Goal: Task Accomplishment & Management: Use online tool/utility

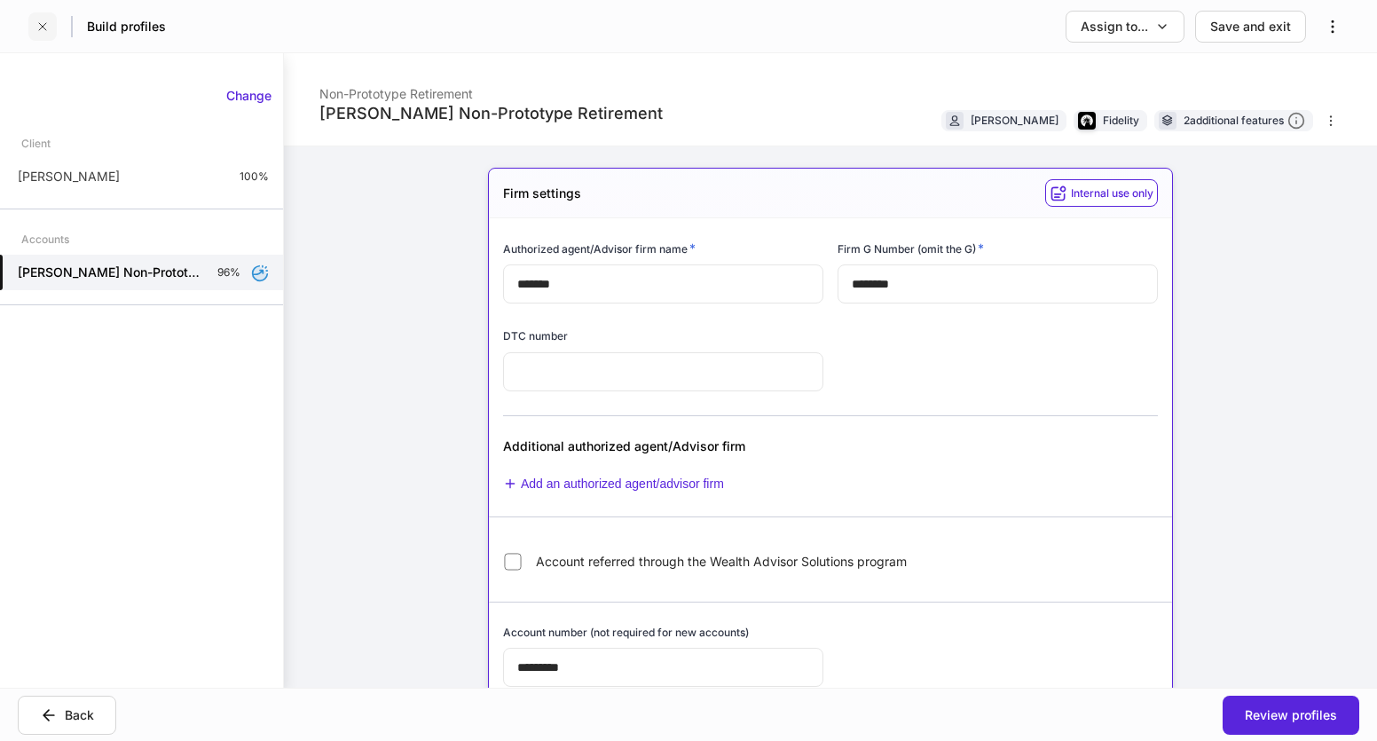
click at [35, 30] on icon "button" at bounding box center [42, 27] width 14 height 14
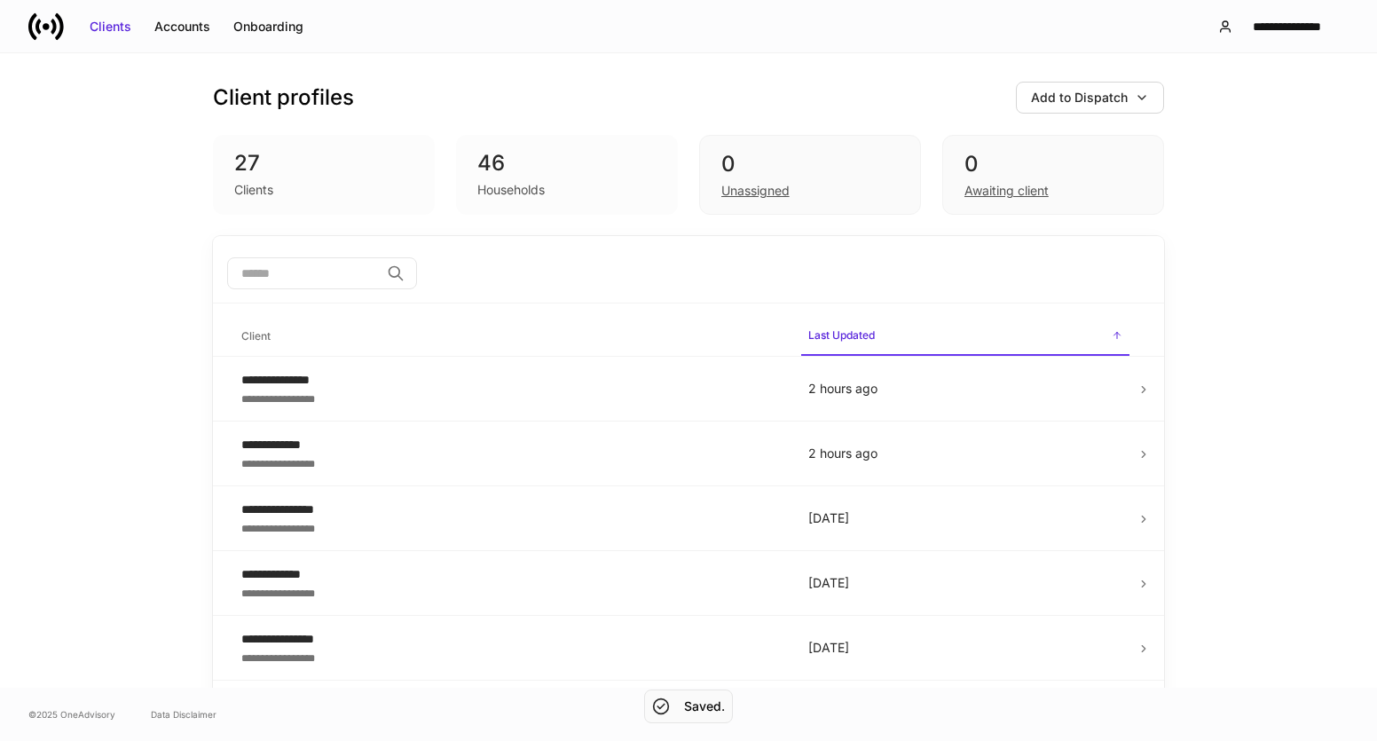
click at [323, 271] on input "search" at bounding box center [303, 273] width 153 height 32
click at [760, 198] on div "Unassigned" at bounding box center [755, 191] width 68 height 18
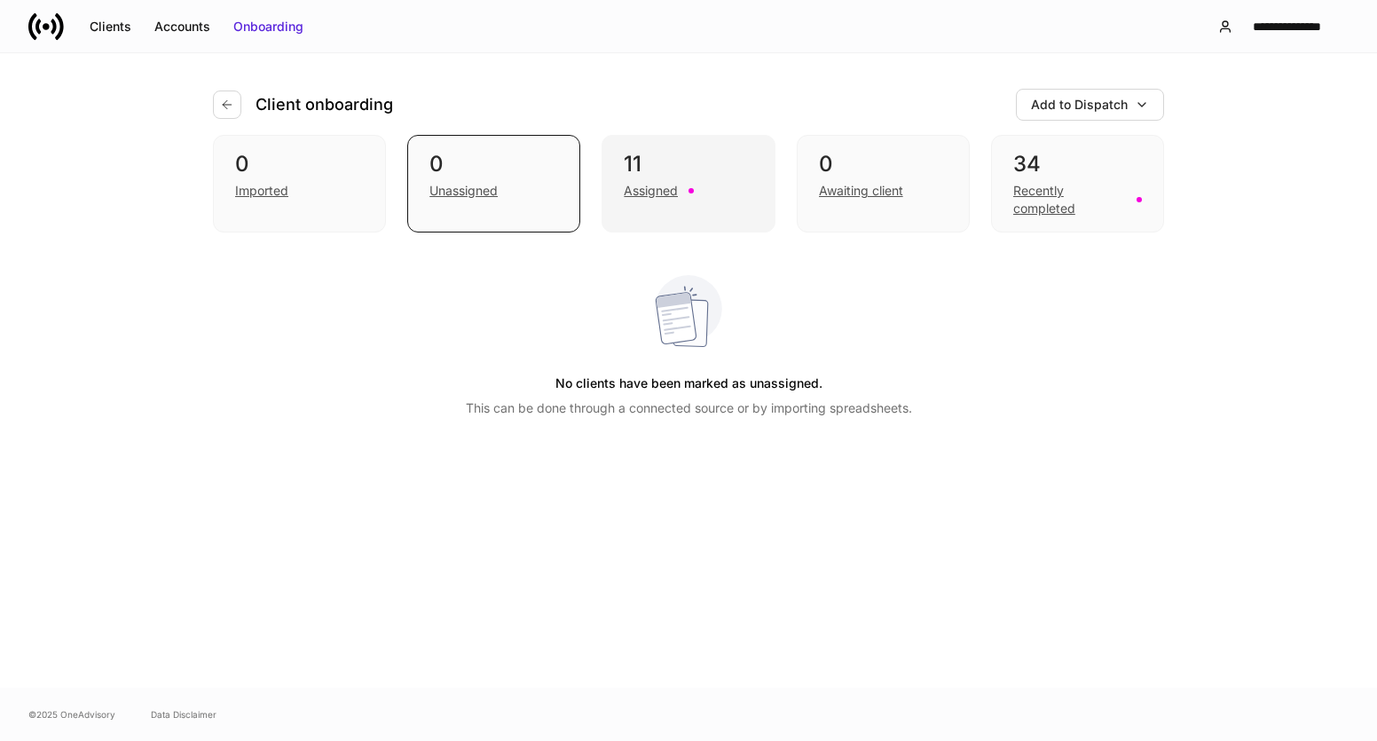
click at [619, 191] on div "11 Assigned" at bounding box center [688, 184] width 173 height 98
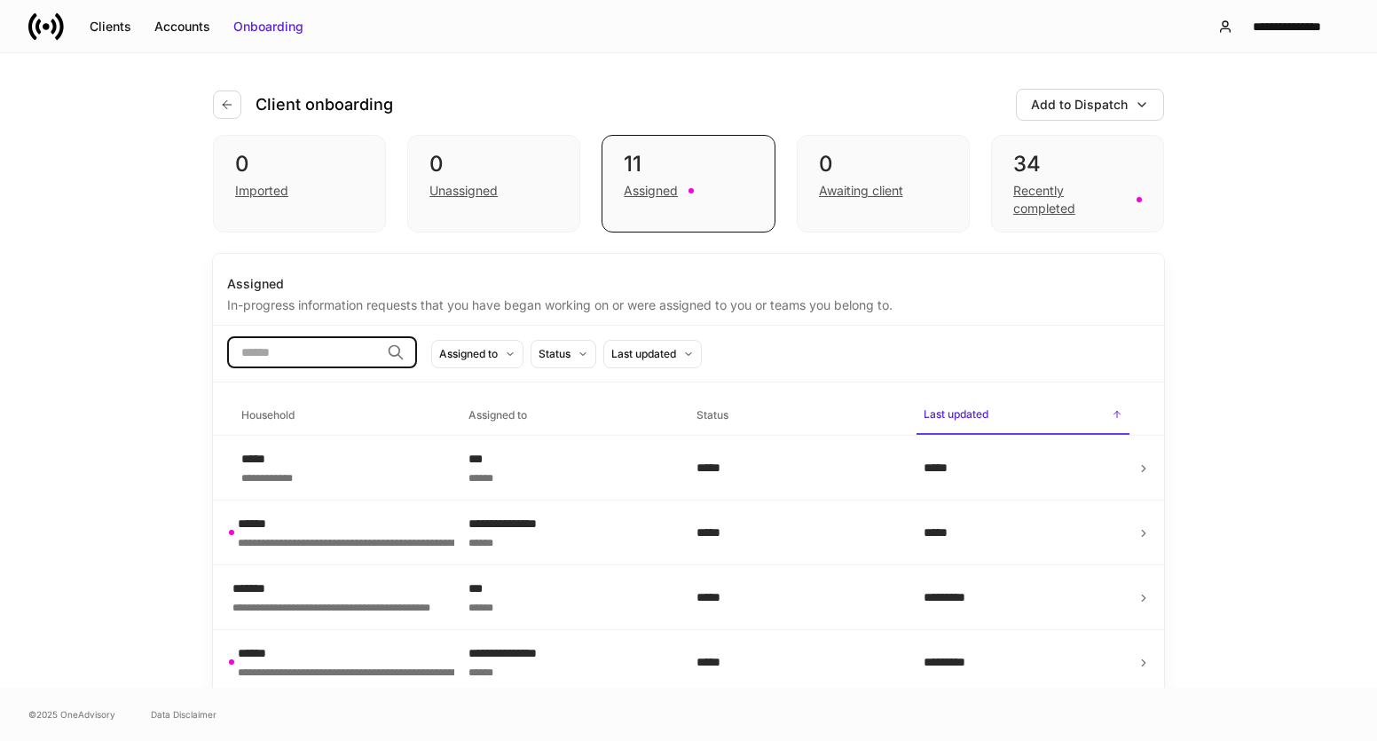
click at [366, 355] on input "search" at bounding box center [303, 352] width 153 height 32
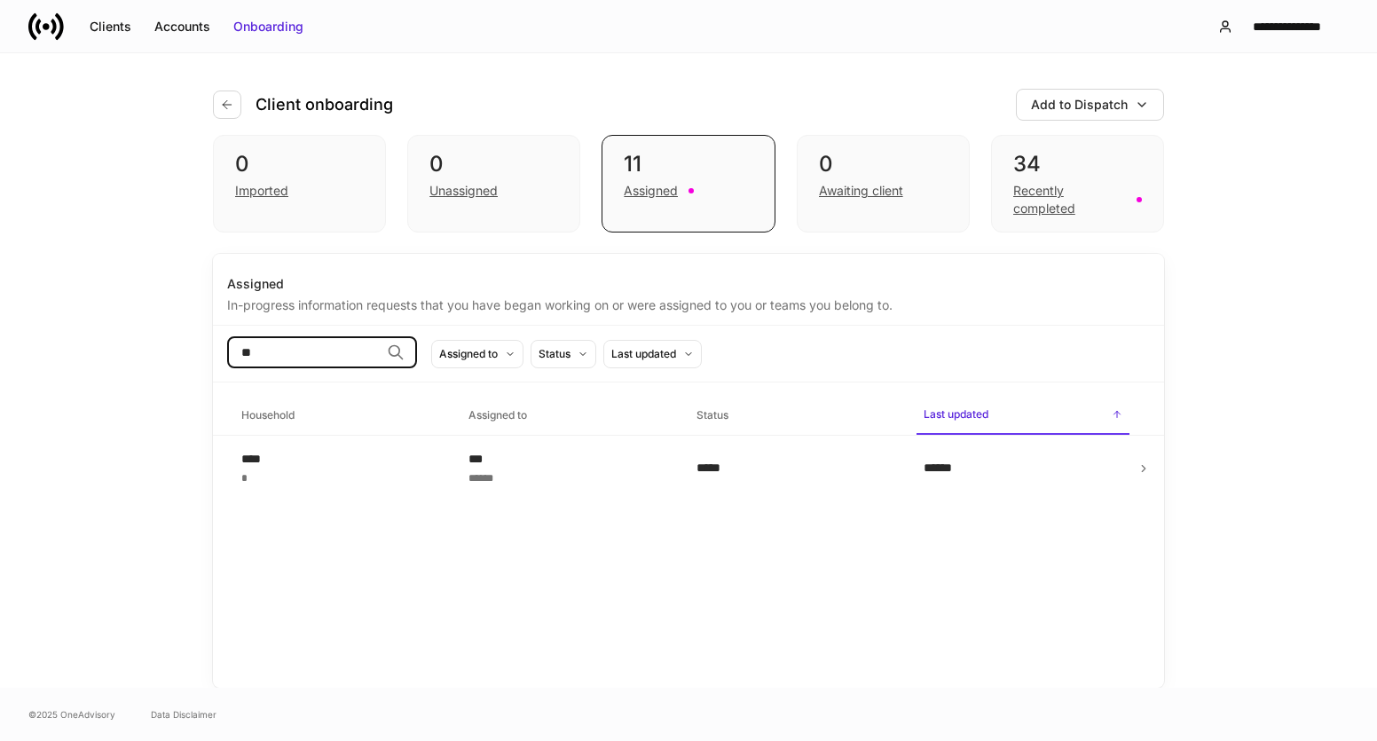
type input "*"
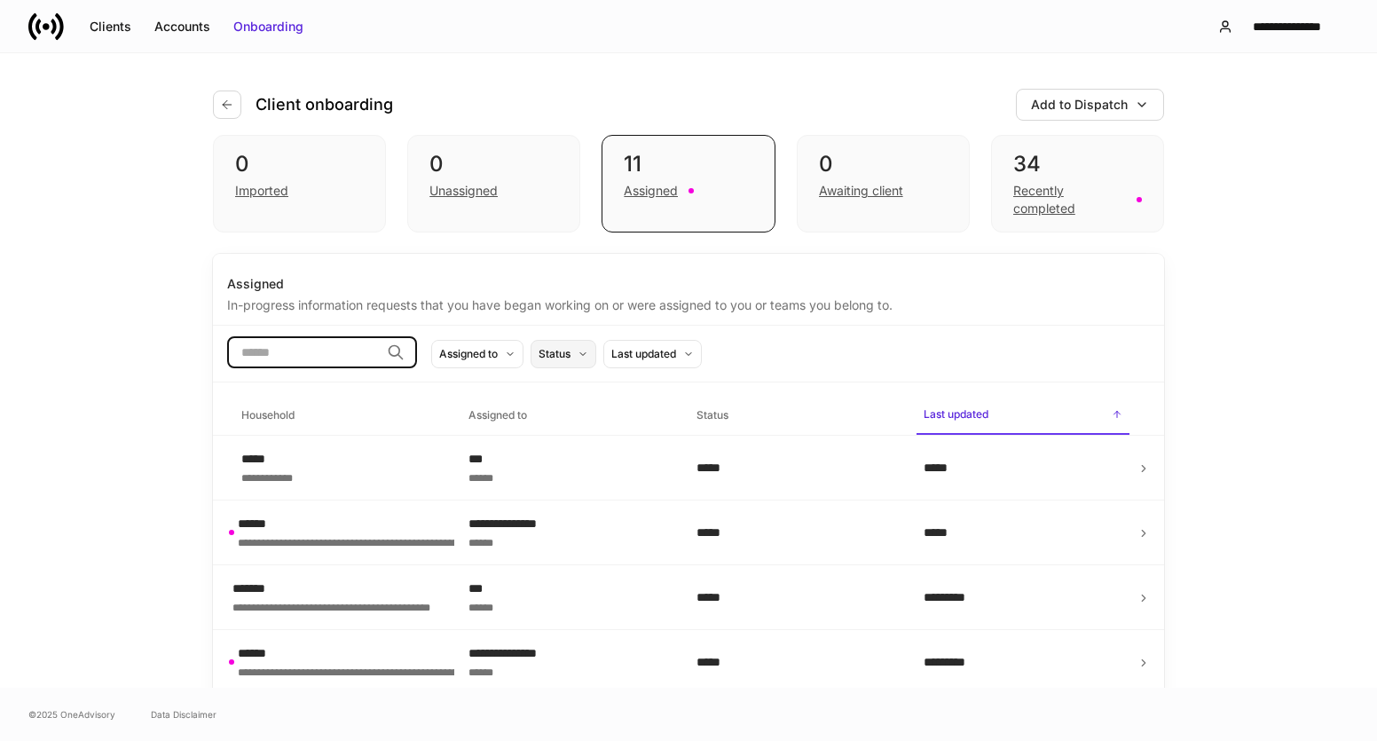
click at [596, 359] on button "Status" at bounding box center [564, 354] width 66 height 28
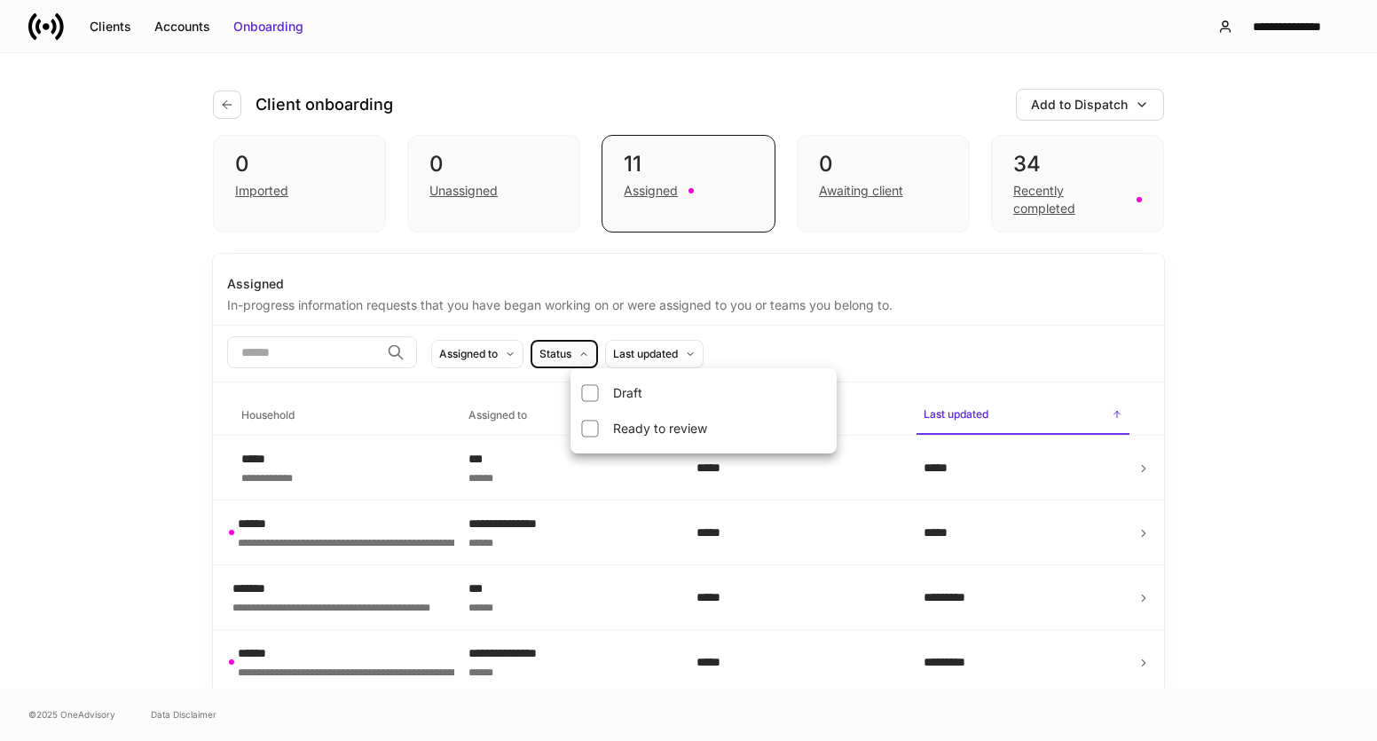
click at [859, 345] on div at bounding box center [688, 370] width 1377 height 741
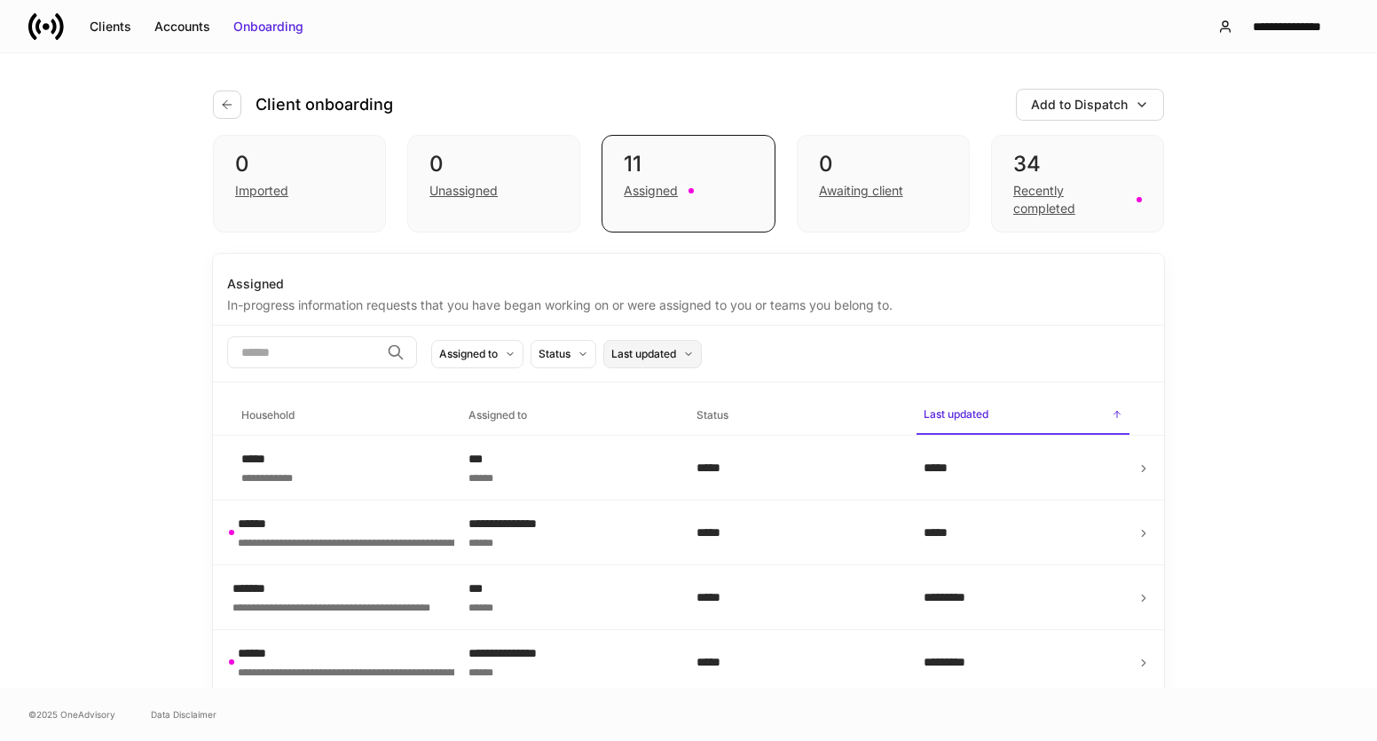
click at [676, 353] on div "Last updated" at bounding box center [643, 353] width 65 height 17
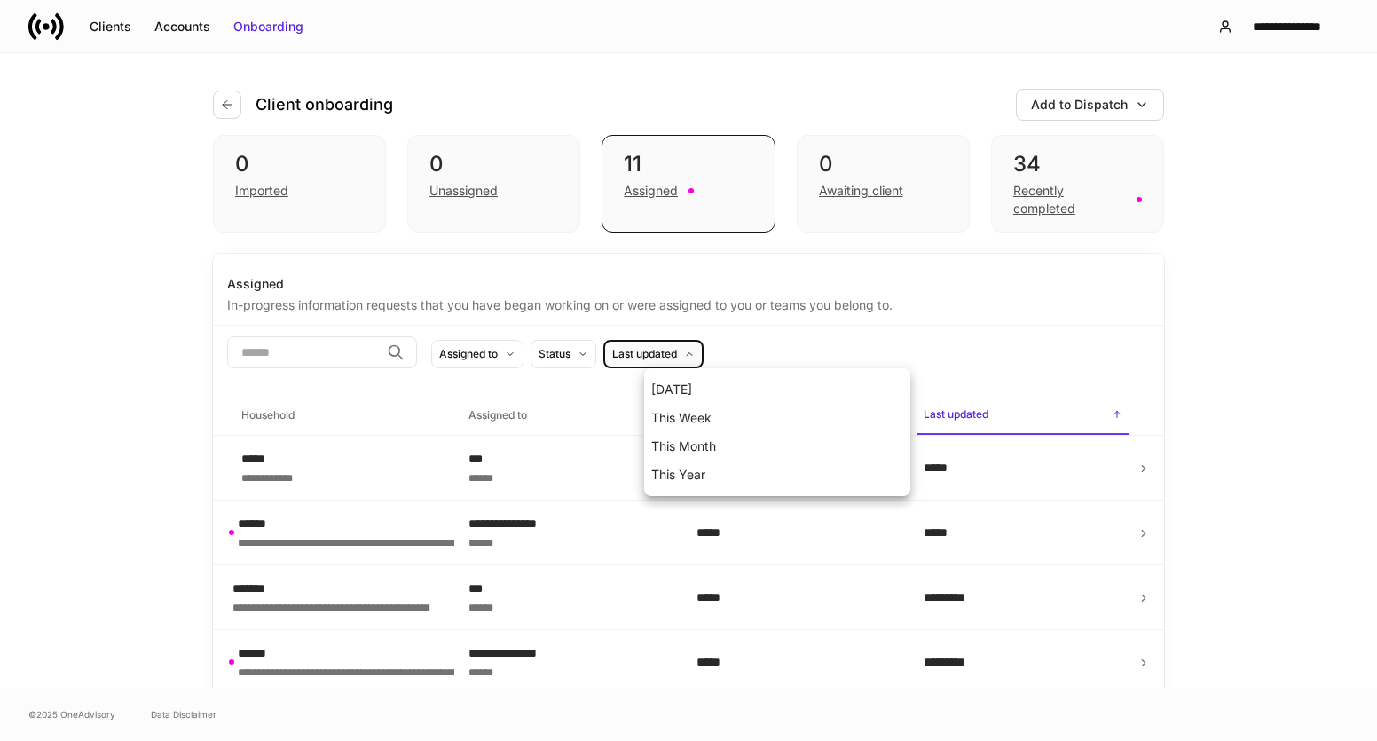
click at [898, 343] on div at bounding box center [688, 370] width 1377 height 741
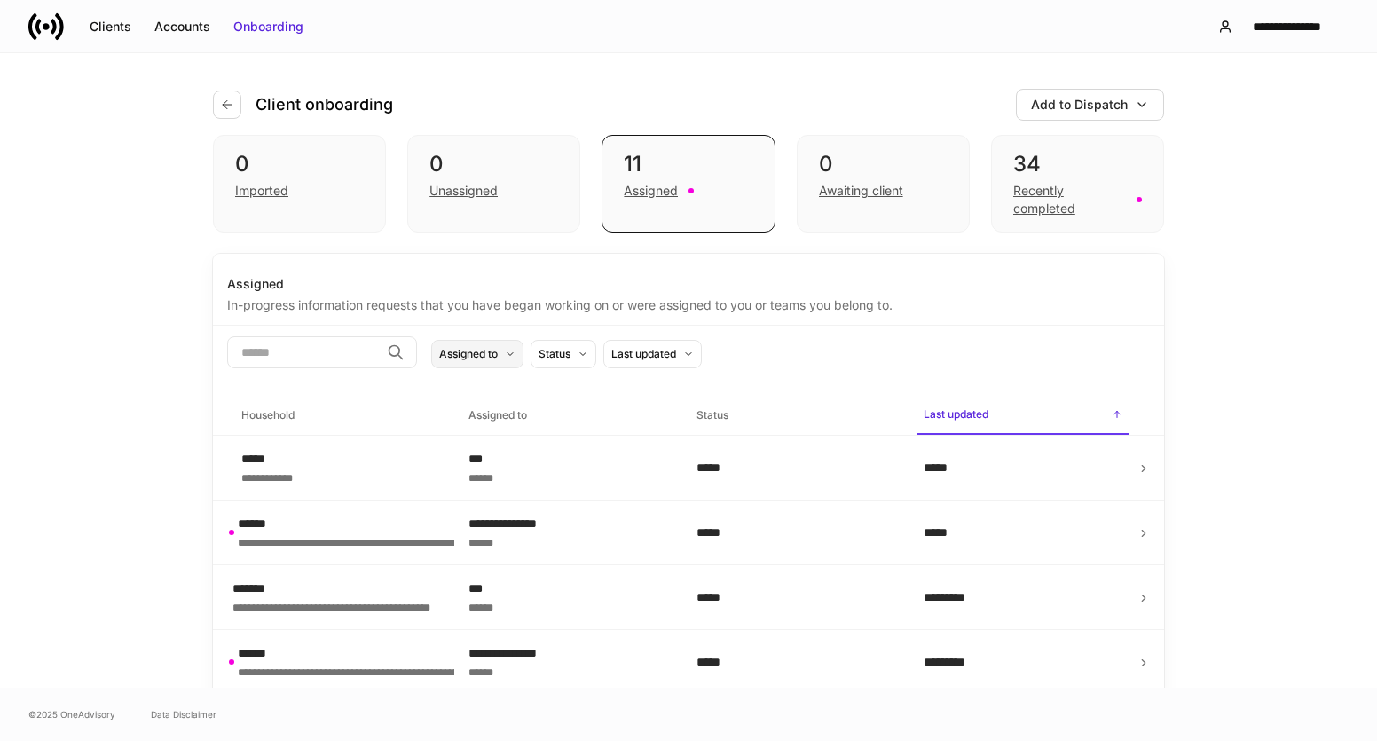
click at [498, 353] on div "Assigned to" at bounding box center [468, 353] width 59 height 17
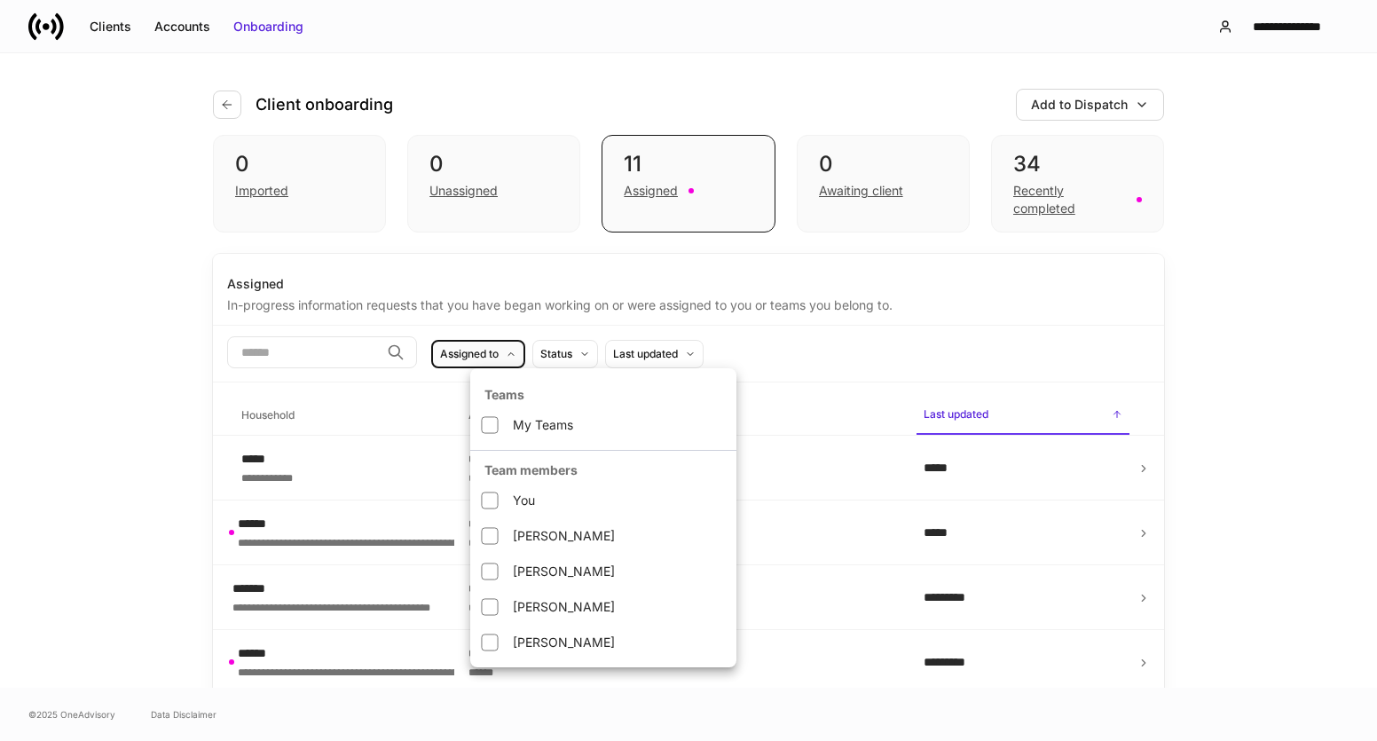
click at [138, 395] on div at bounding box center [688, 370] width 1377 height 741
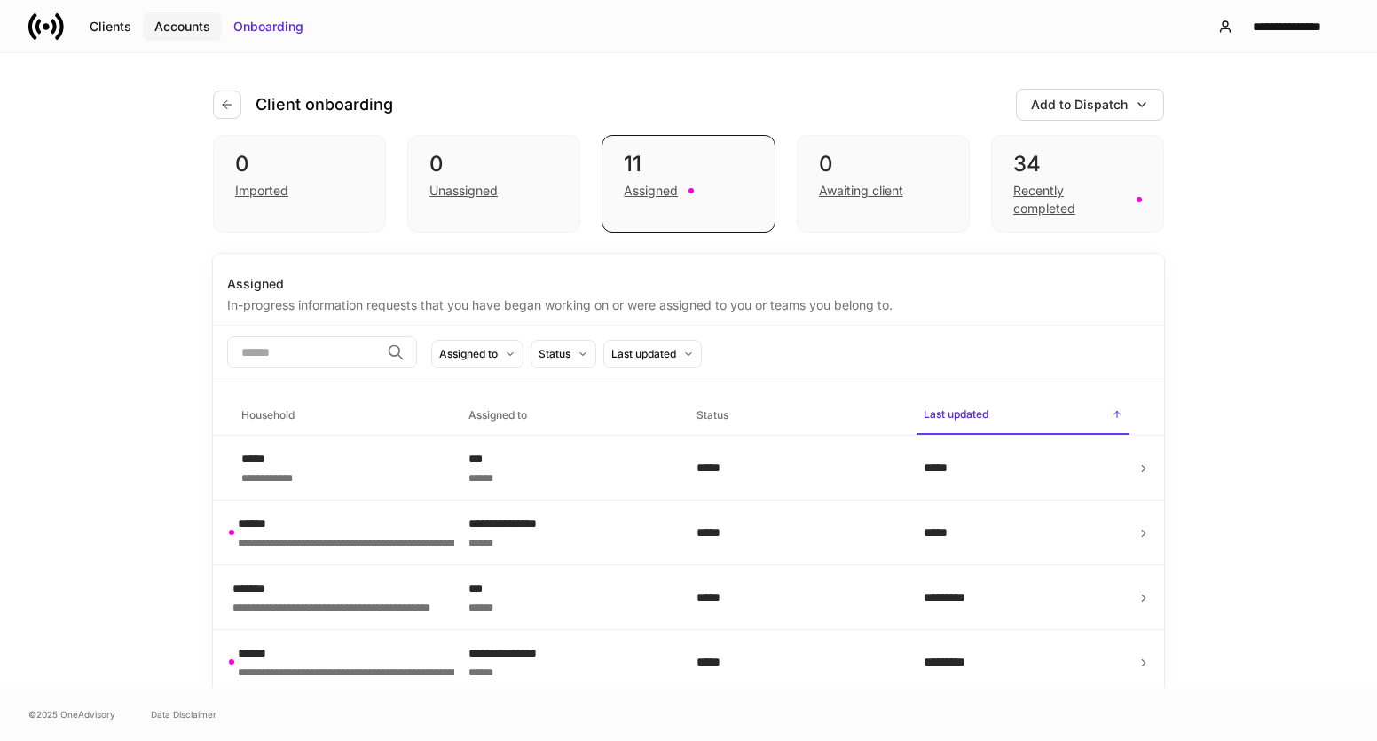
click at [194, 35] on div "Accounts" at bounding box center [182, 27] width 56 height 18
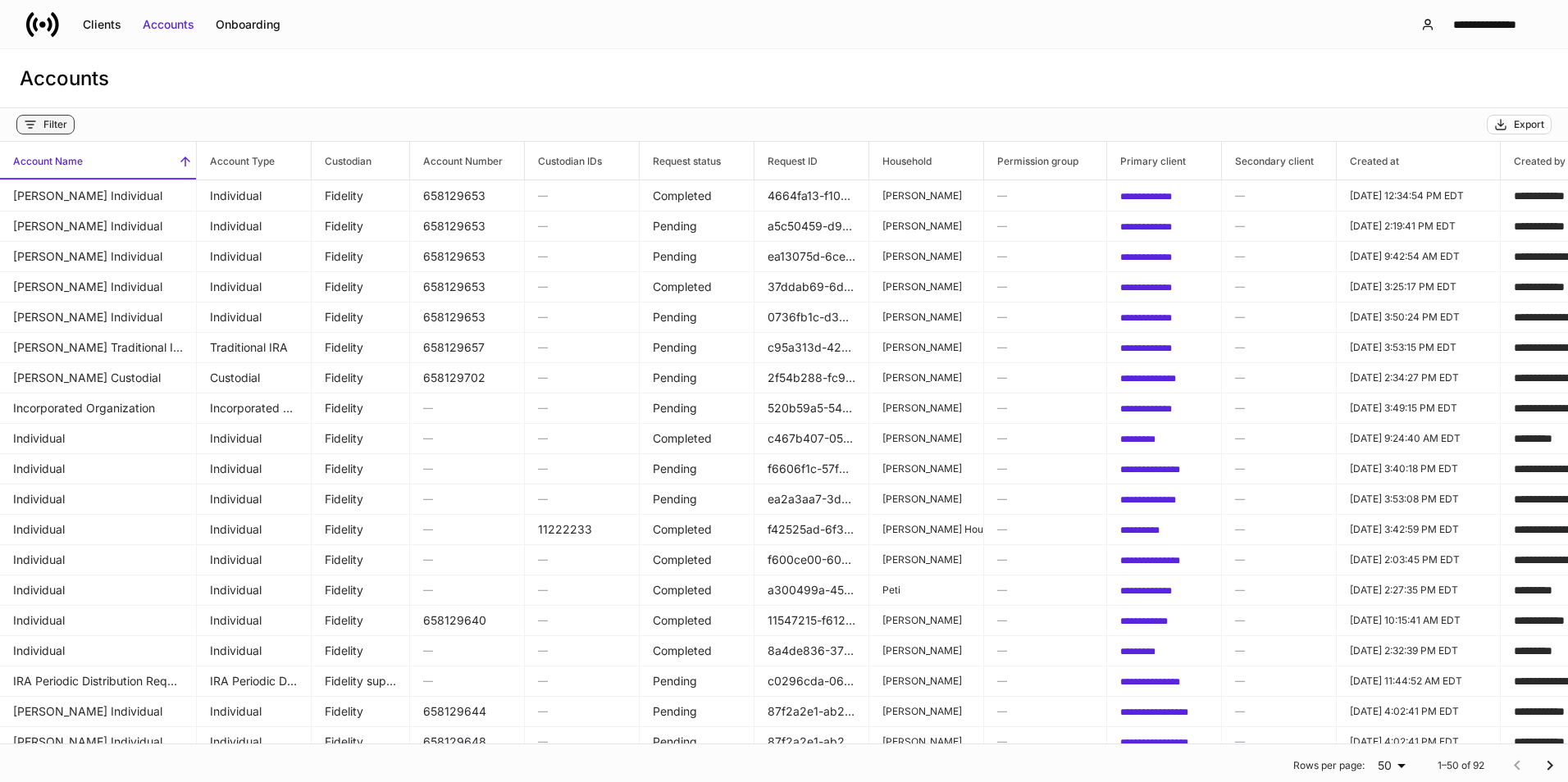
click at [62, 127] on div "Filter" at bounding box center [55, 125] width 24 height 13
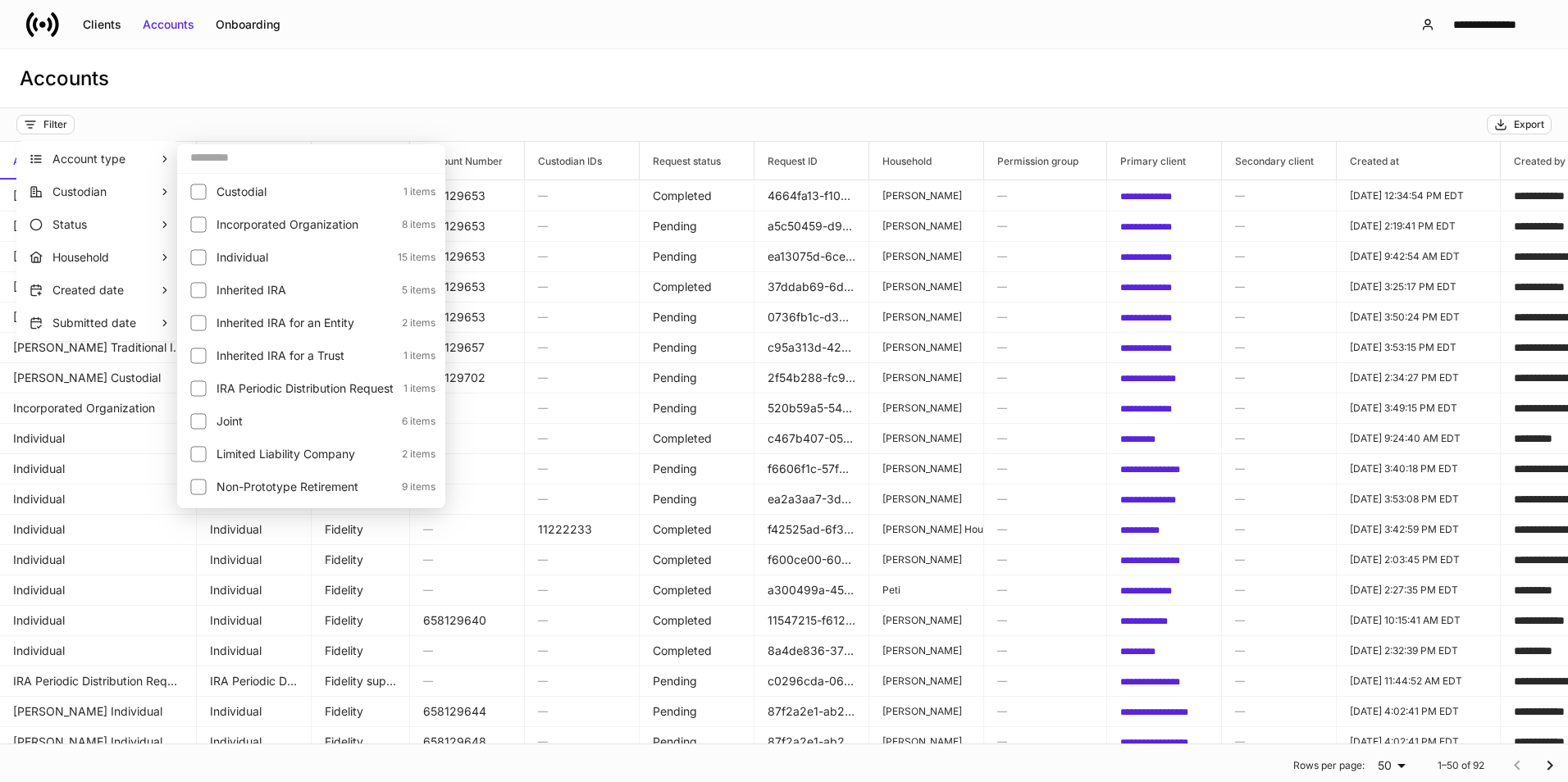
click at [802, 33] on div at bounding box center [784, 391] width 1568 height 782
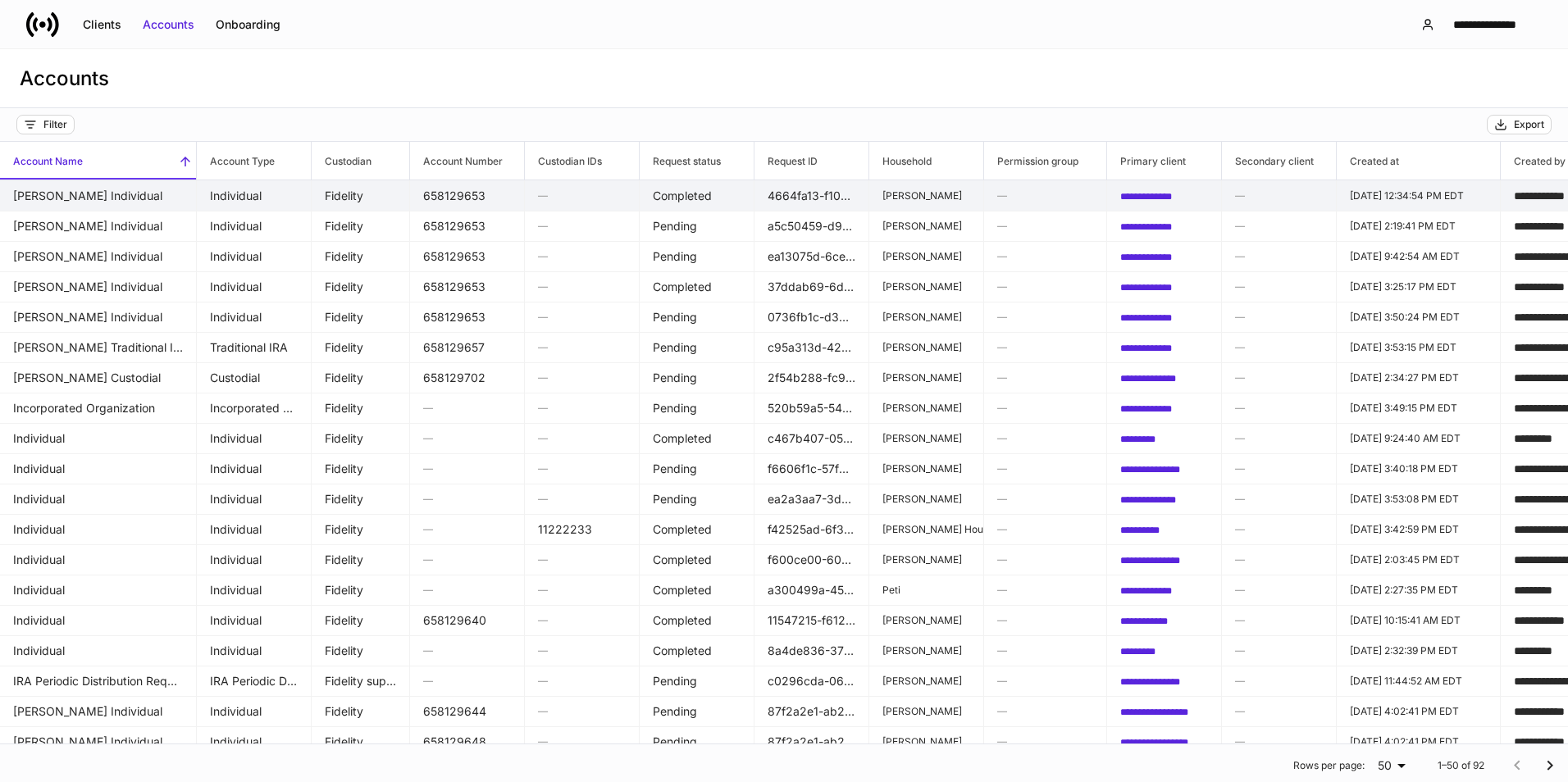
click at [312, 195] on tr "**********" at bounding box center [1160, 196] width 2320 height 31
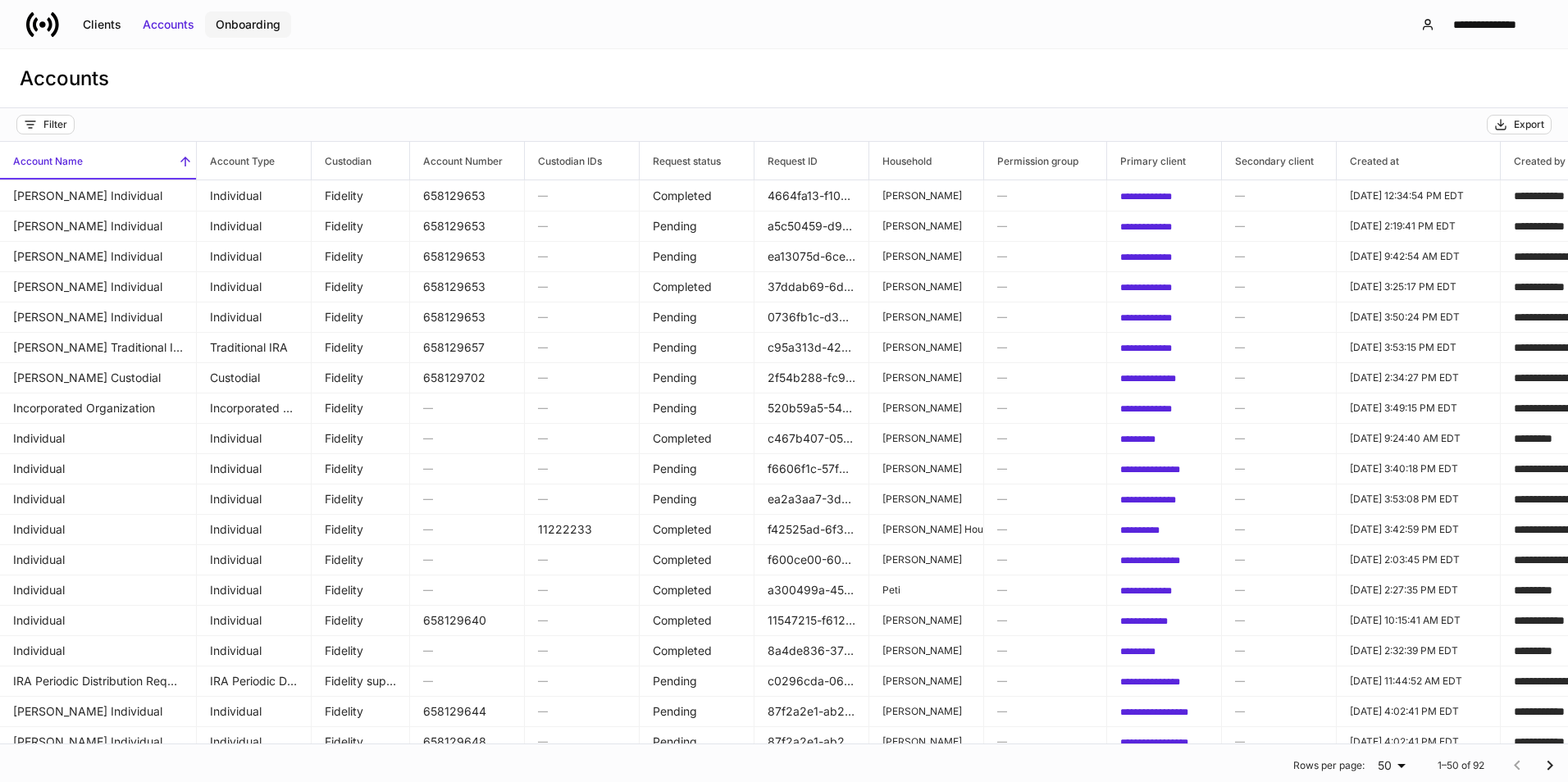
click at [249, 30] on div "Onboarding" at bounding box center [248, 25] width 65 height 17
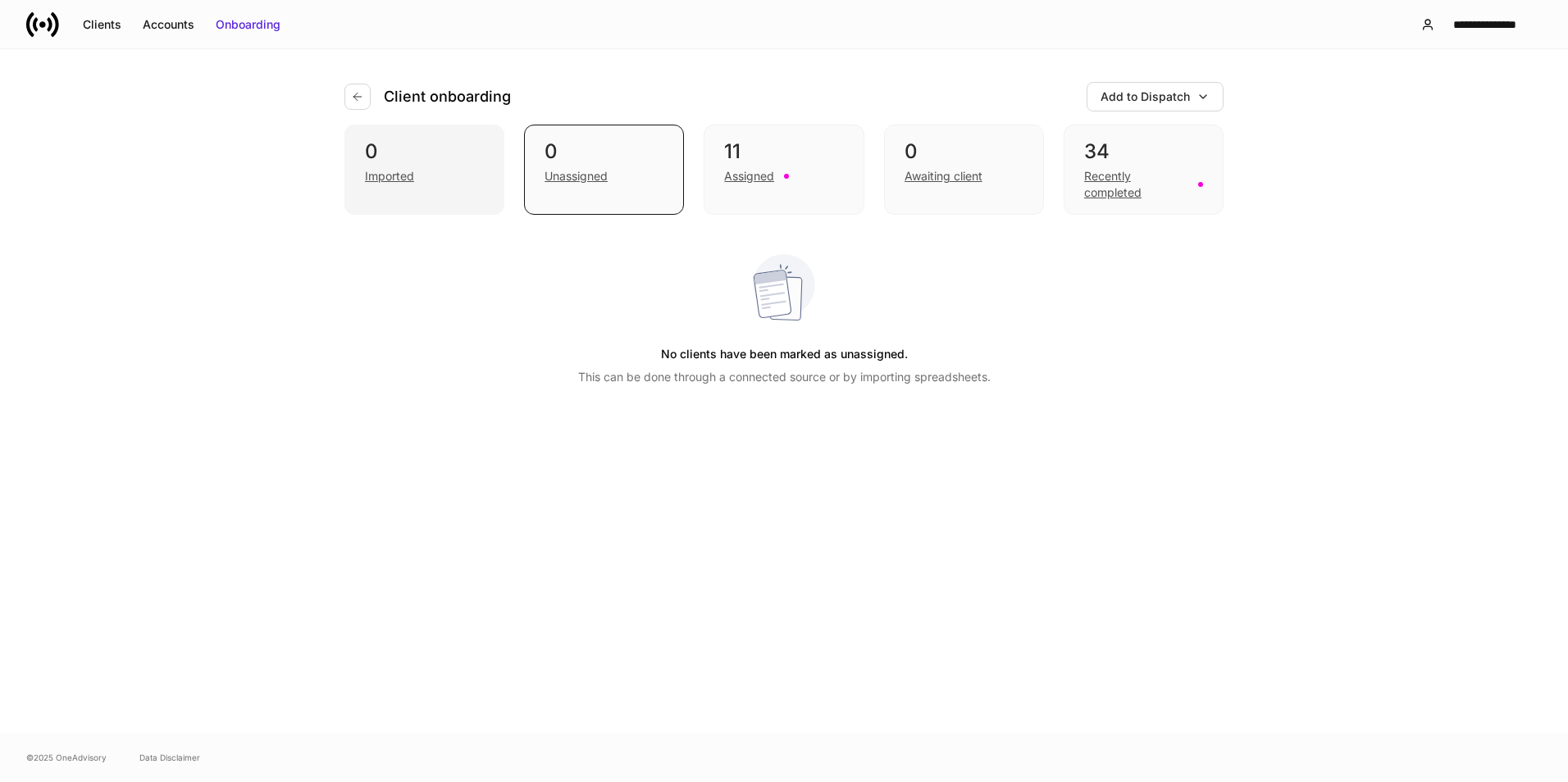
click at [409, 180] on div "Imported" at bounding box center [389, 177] width 49 height 17
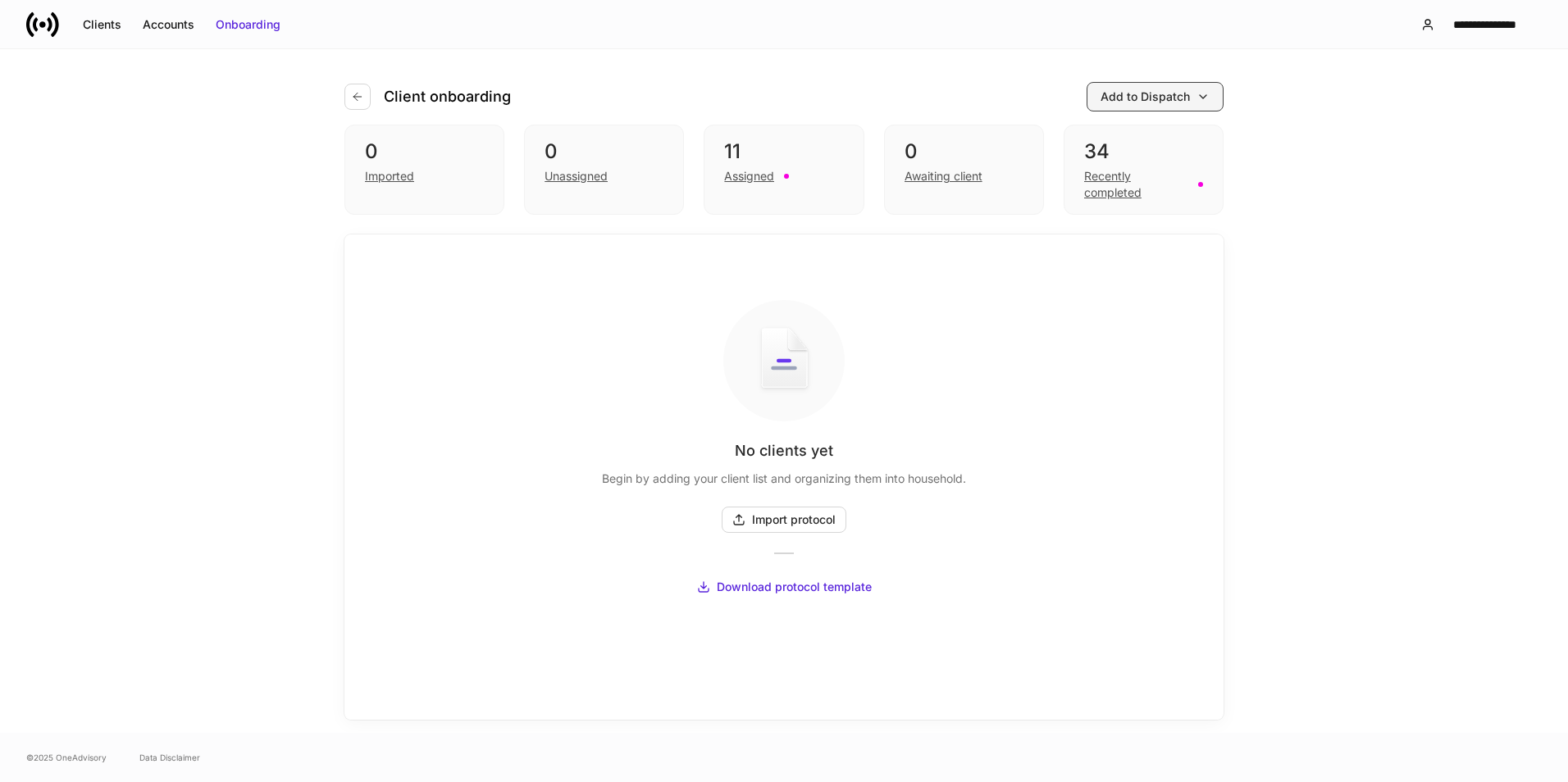
click at [1156, 94] on div "Add to Dispatch" at bounding box center [1145, 97] width 90 height 17
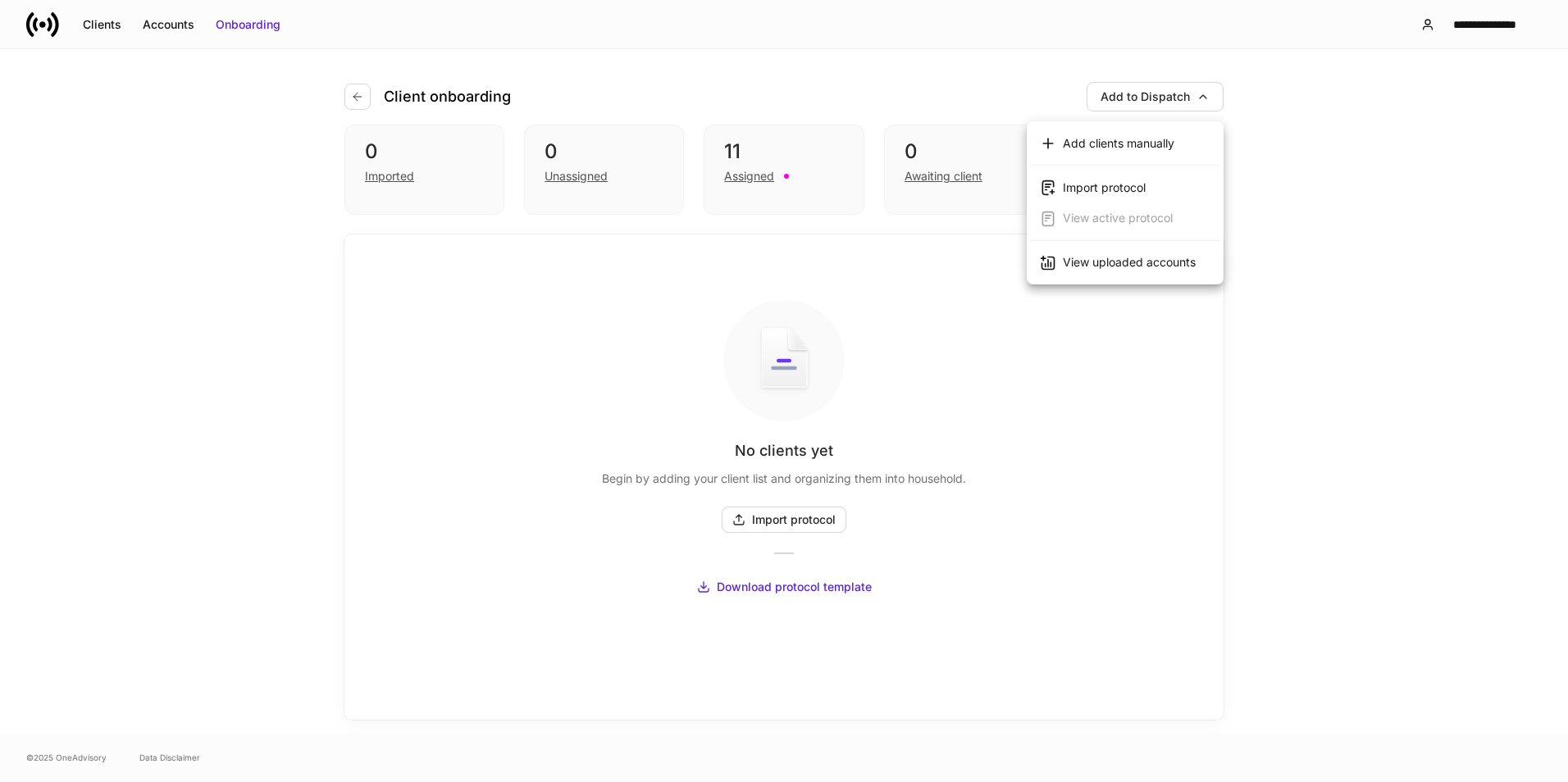
click at [1271, 196] on div at bounding box center [784, 391] width 1568 height 782
click at [572, 178] on div "Unassigned" at bounding box center [576, 177] width 63 height 17
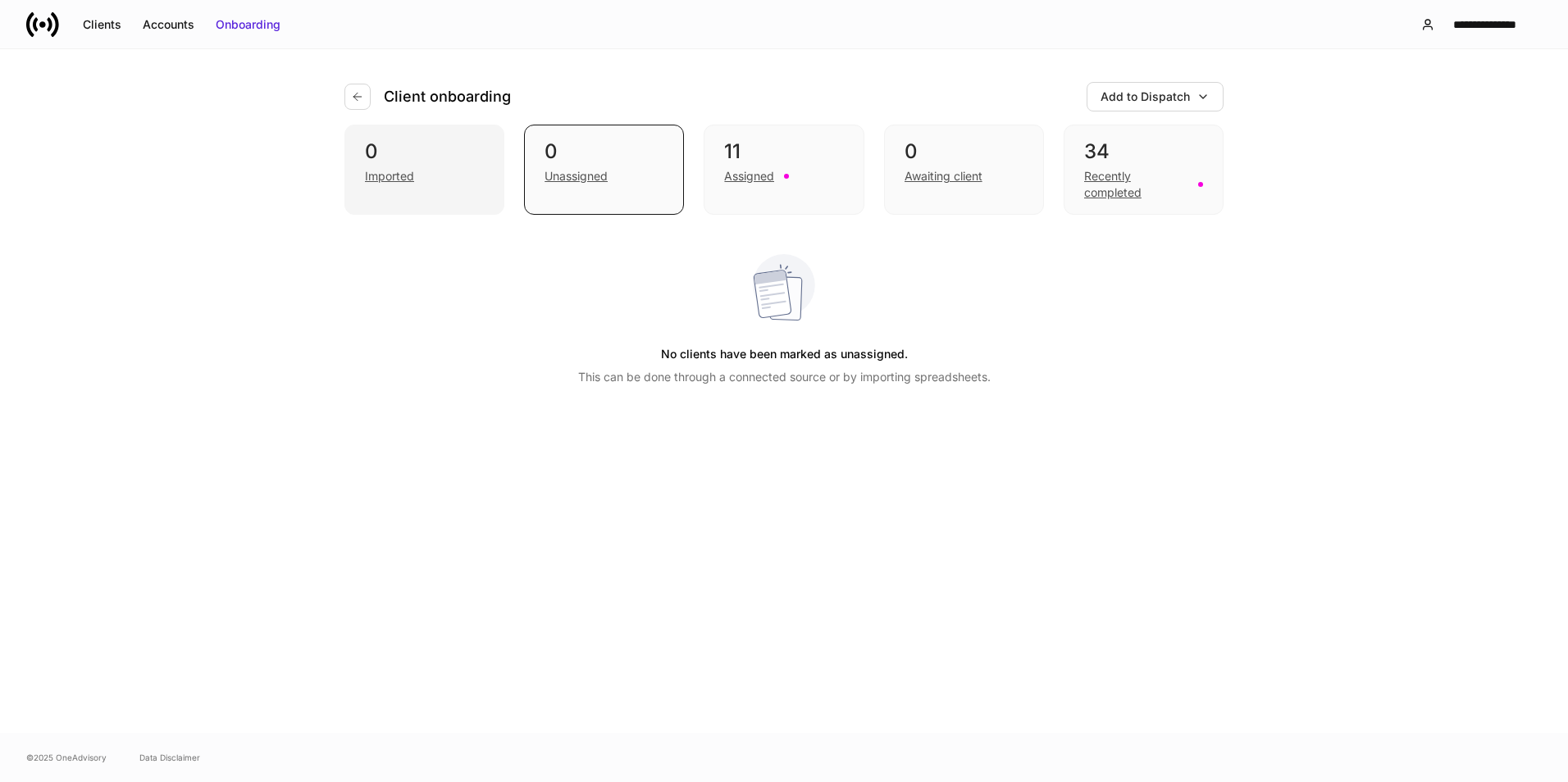
click at [381, 171] on div "Imported" at bounding box center [389, 177] width 49 height 17
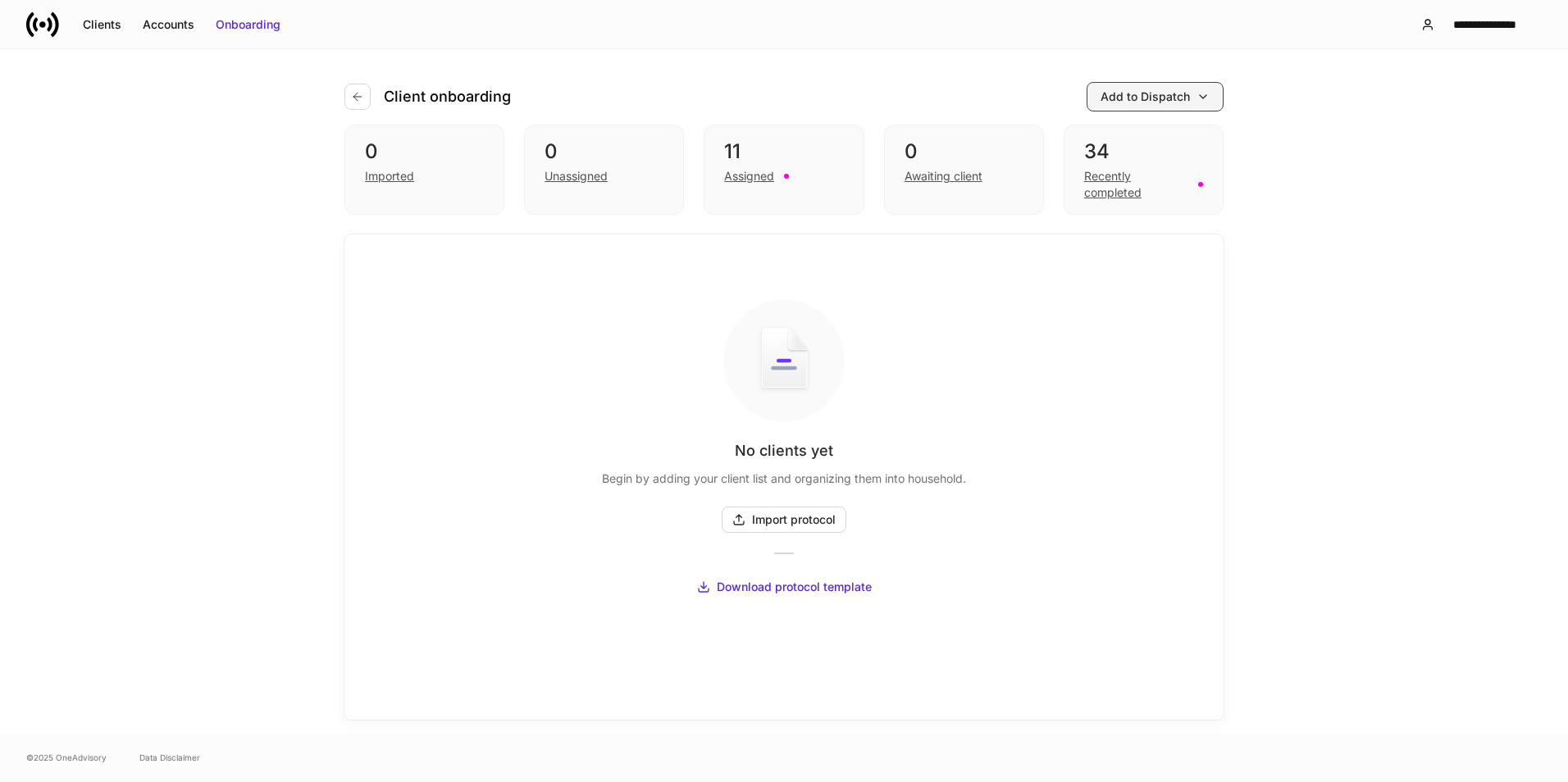
click at [1152, 102] on div "Add to Dispatch" at bounding box center [1145, 97] width 90 height 17
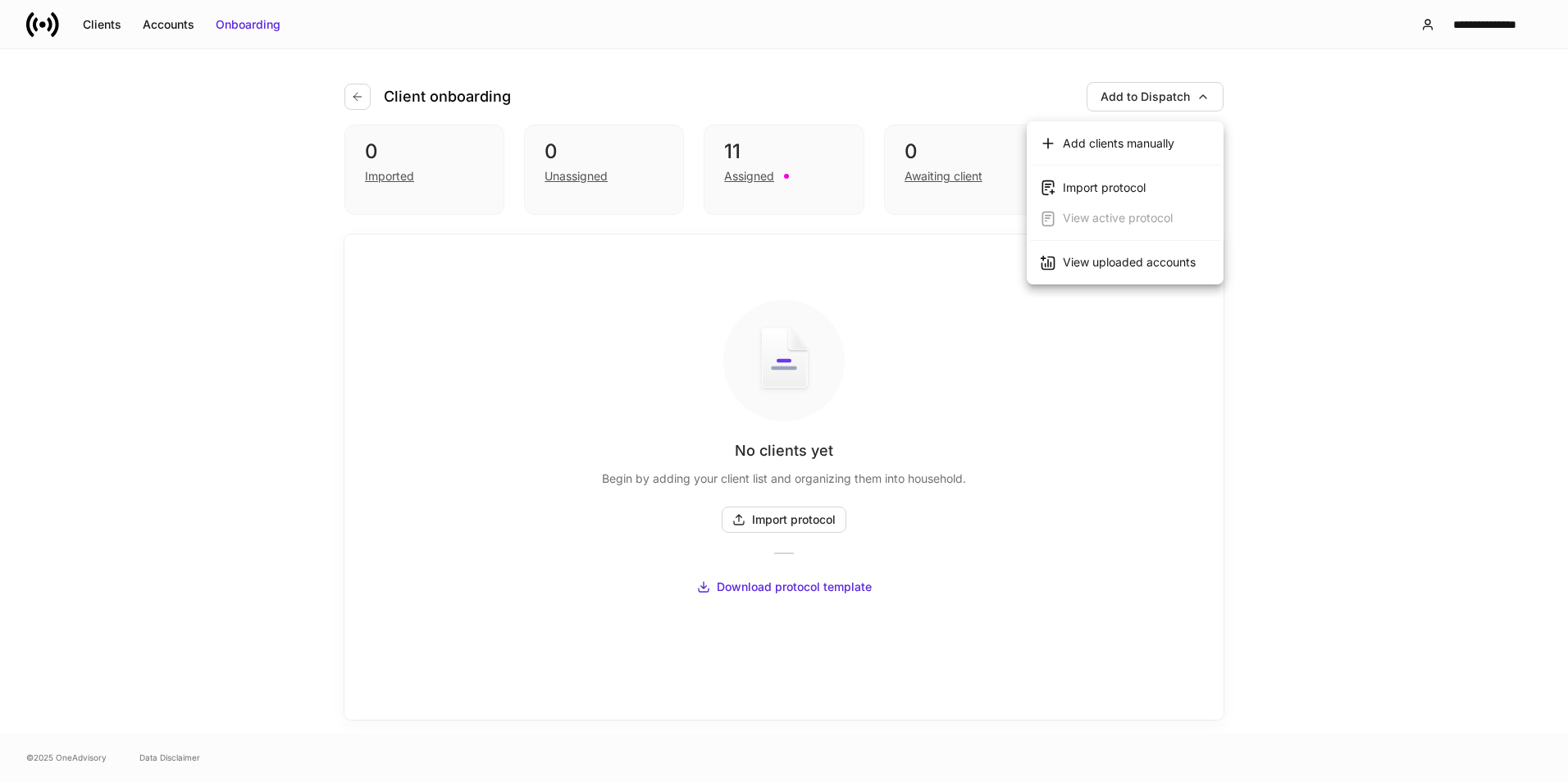
click at [821, 513] on div at bounding box center [784, 391] width 1568 height 782
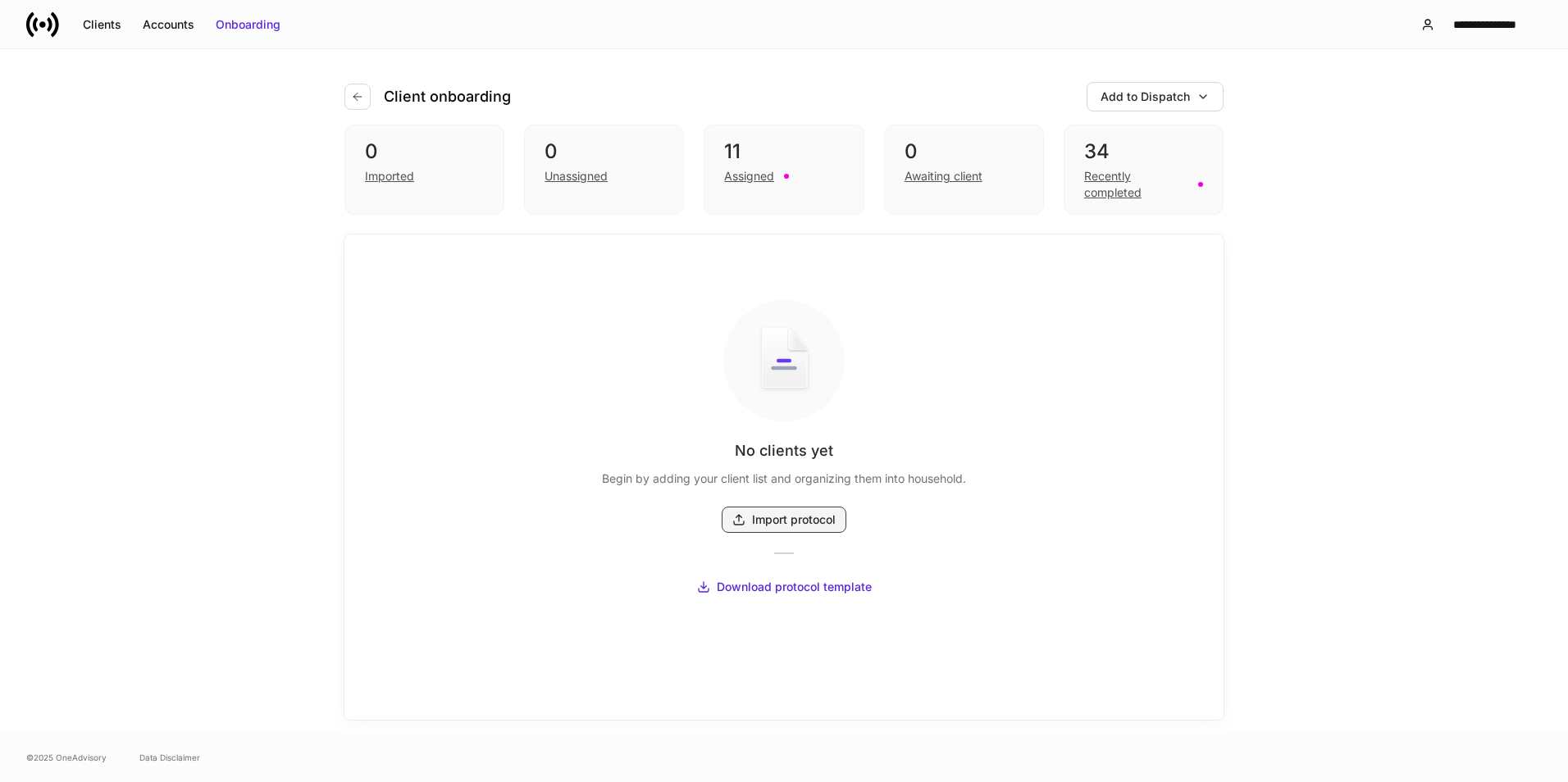
click at [784, 520] on div "Import protocol" at bounding box center [794, 520] width 84 height 17
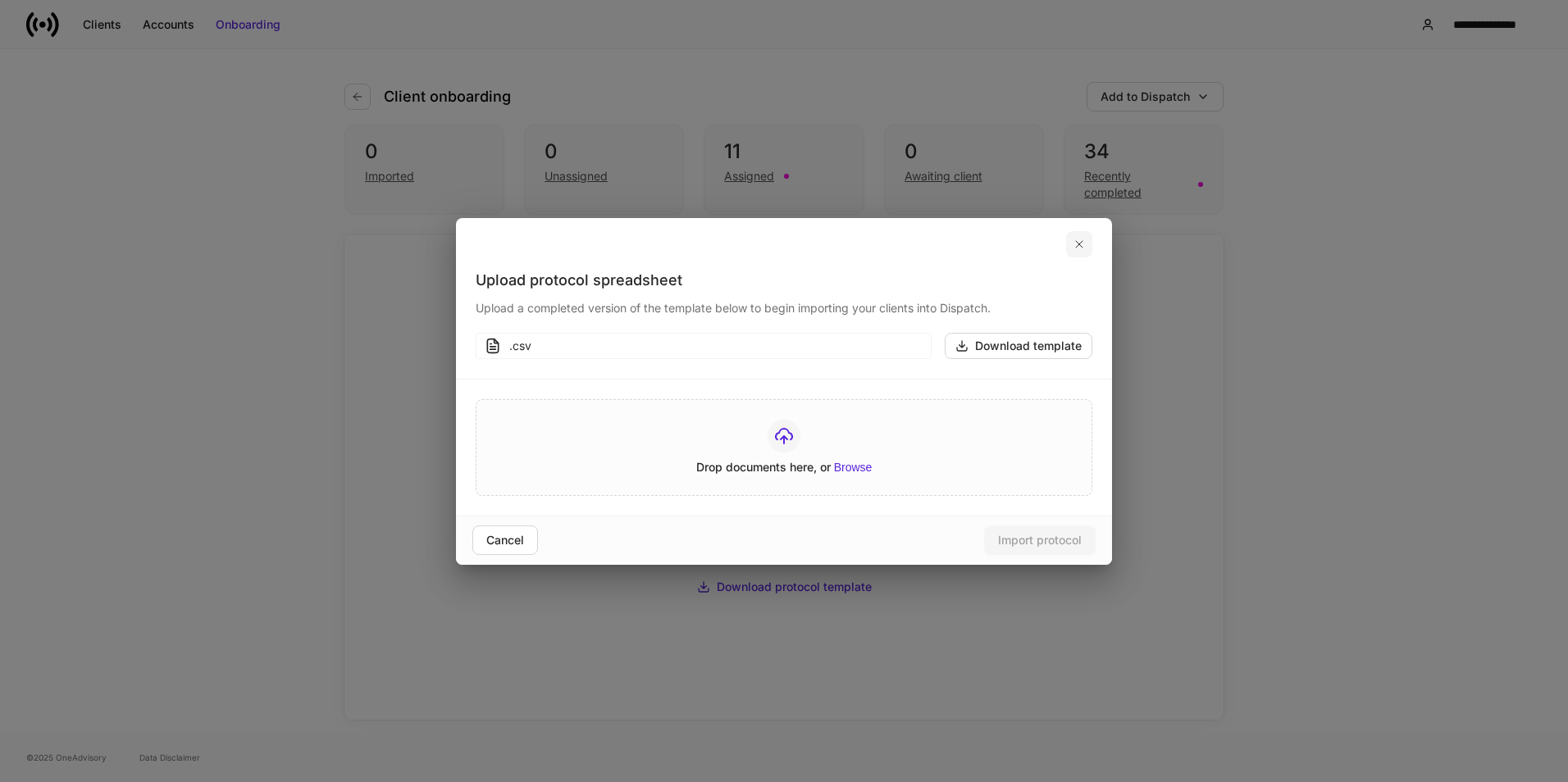
click at [1076, 241] on icon "button" at bounding box center [1078, 244] width 6 height 6
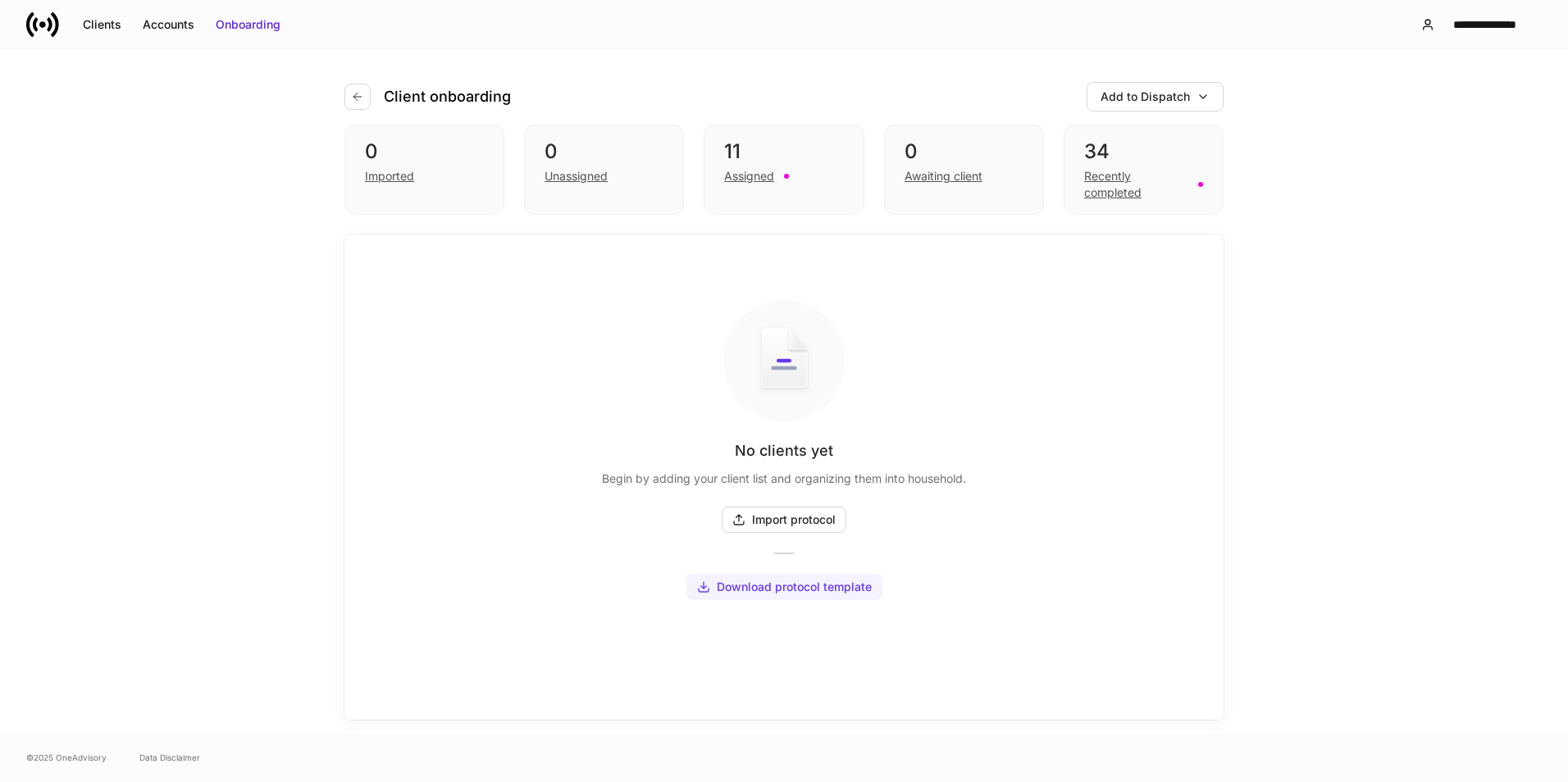
click at [841, 586] on div "Download protocol template" at bounding box center [795, 587] width 155 height 17
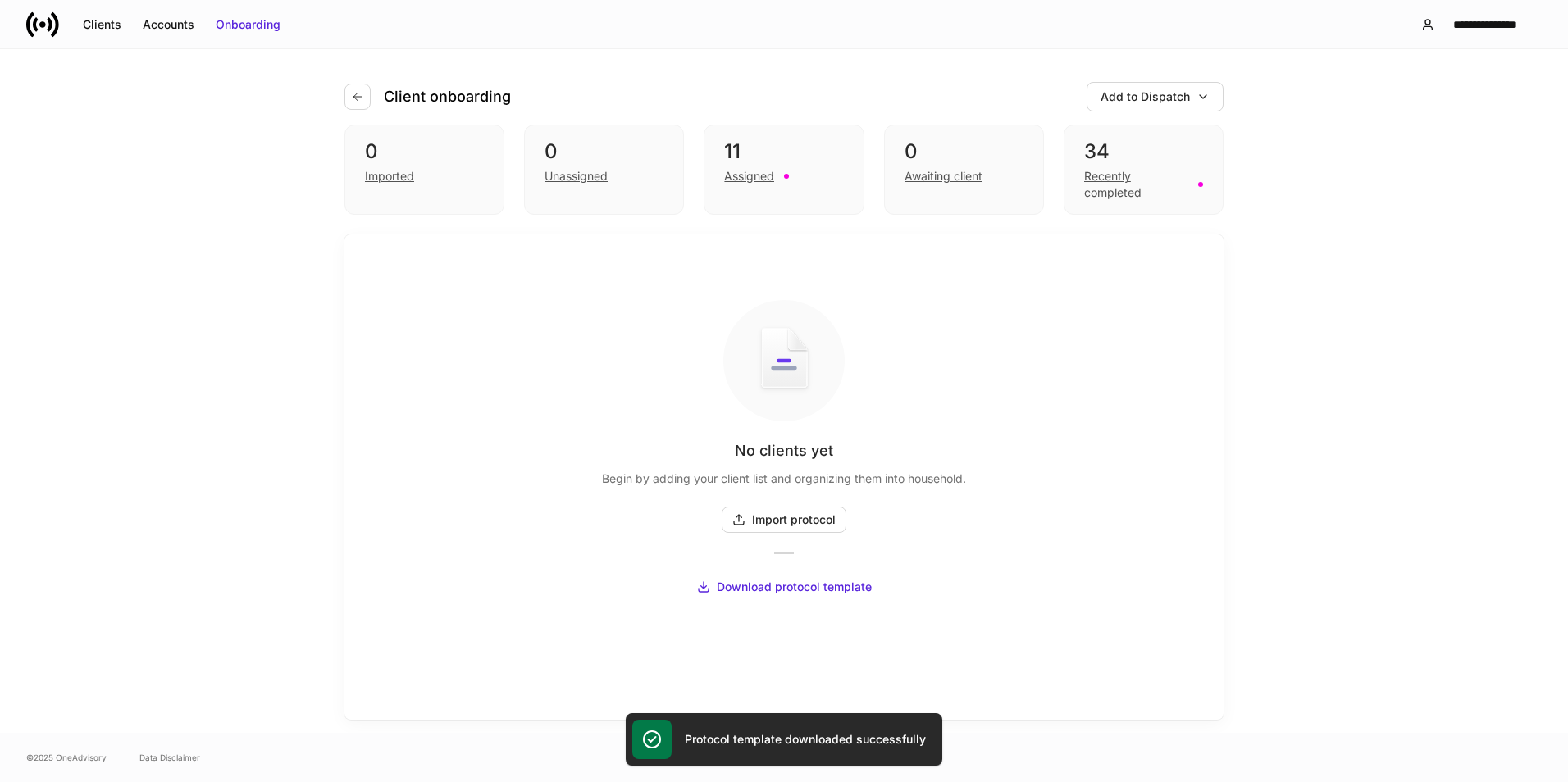
click at [1271, 480] on div "Client onboarding Add to Dispatch 0 Imported 0 Unassigned 11 Assigned 0 Awaitin…" at bounding box center [784, 391] width 1568 height 684
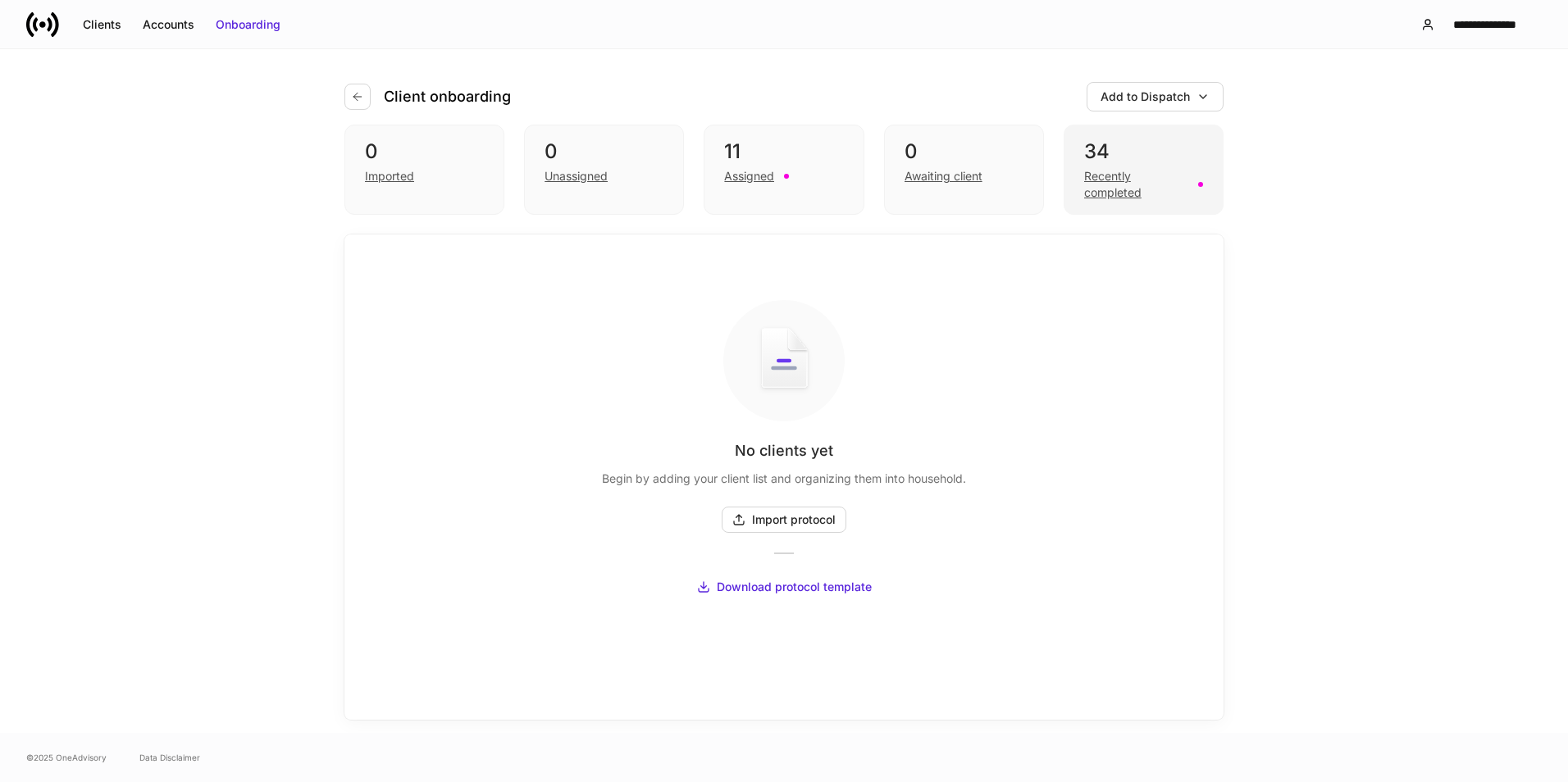
click at [1114, 201] on div "Recently completed" at bounding box center [1136, 184] width 104 height 32
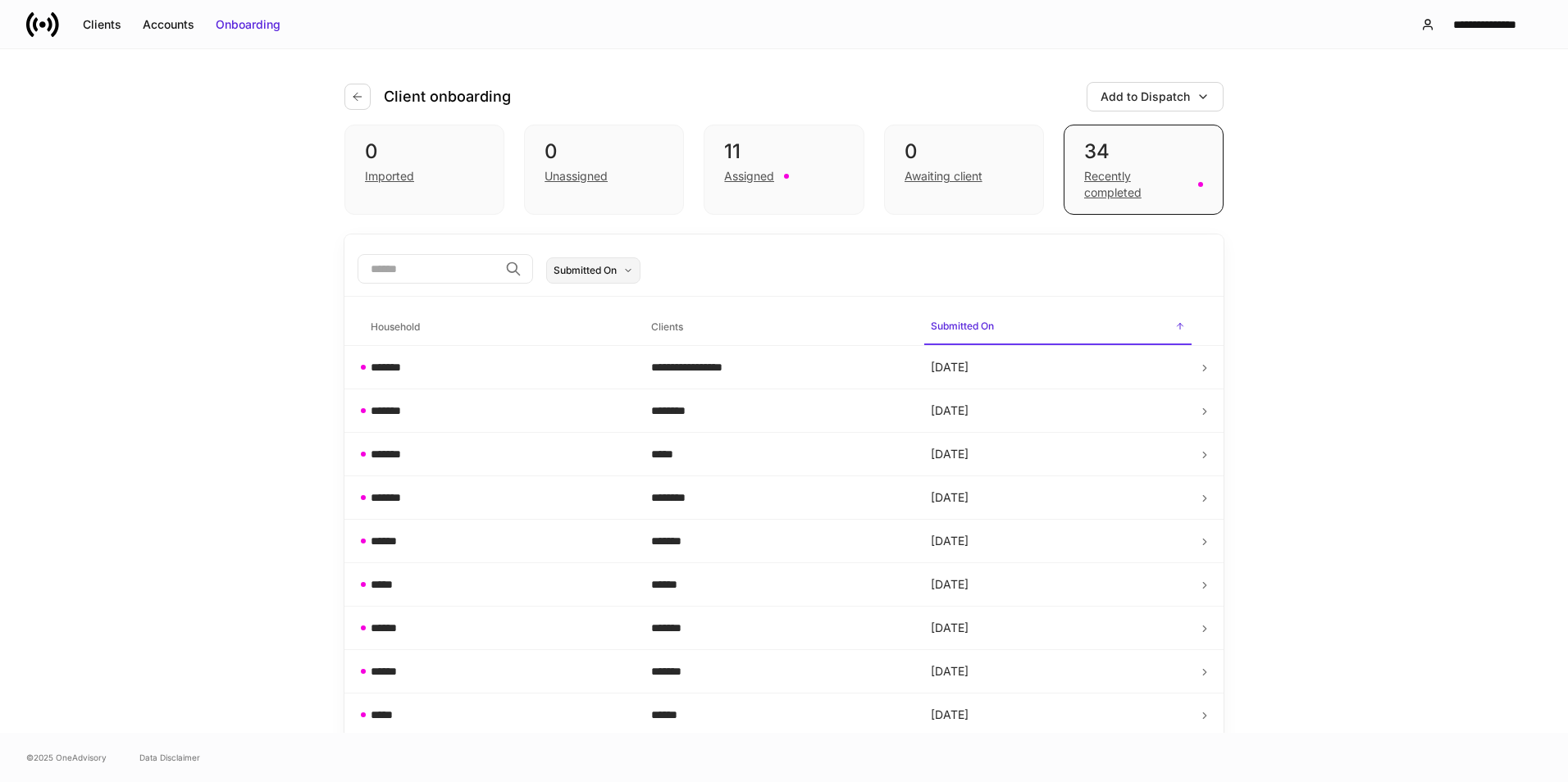
click at [635, 282] on button "Submitted On" at bounding box center [593, 271] width 94 height 26
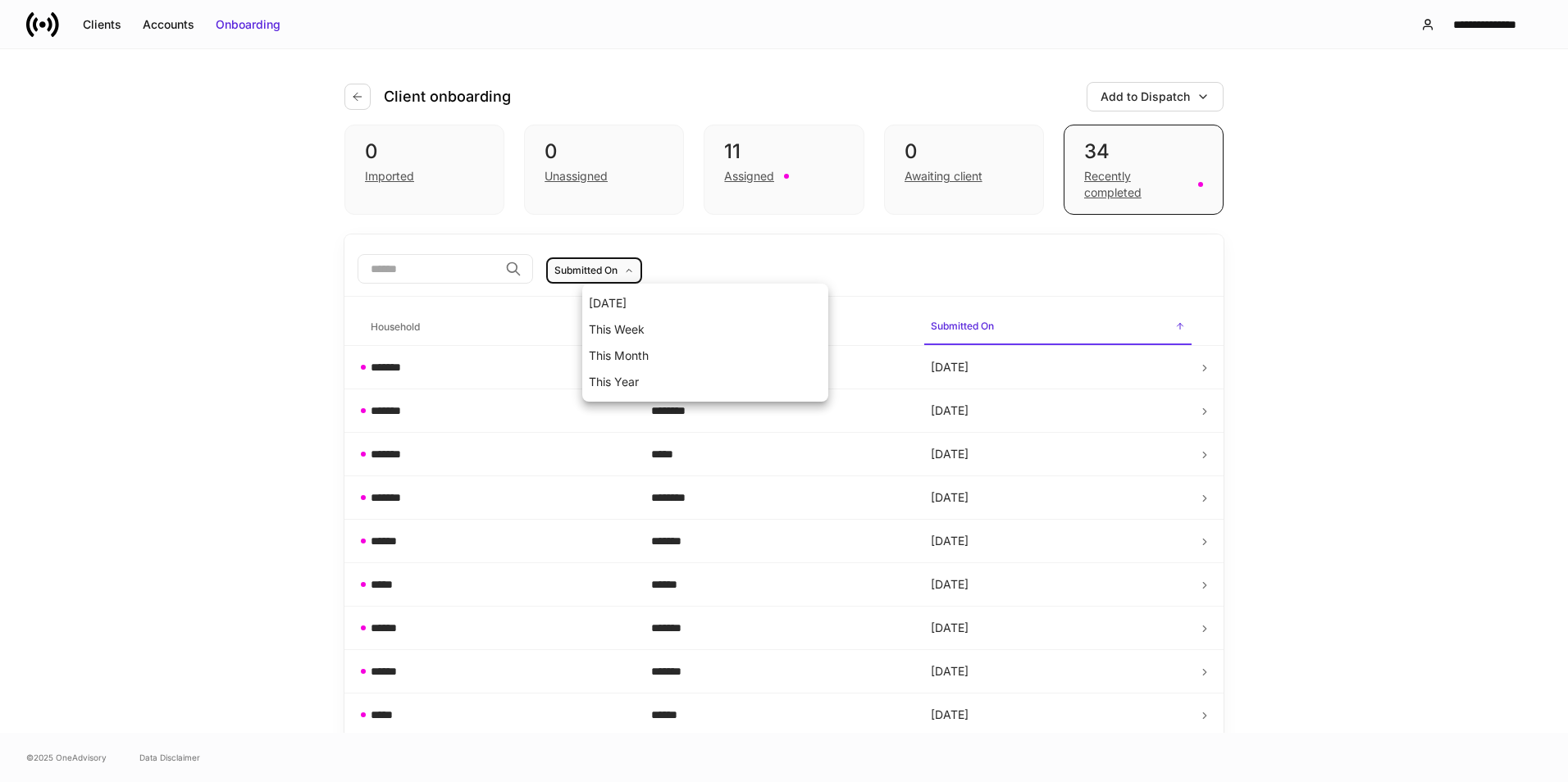
click at [789, 251] on div at bounding box center [784, 391] width 1568 height 782
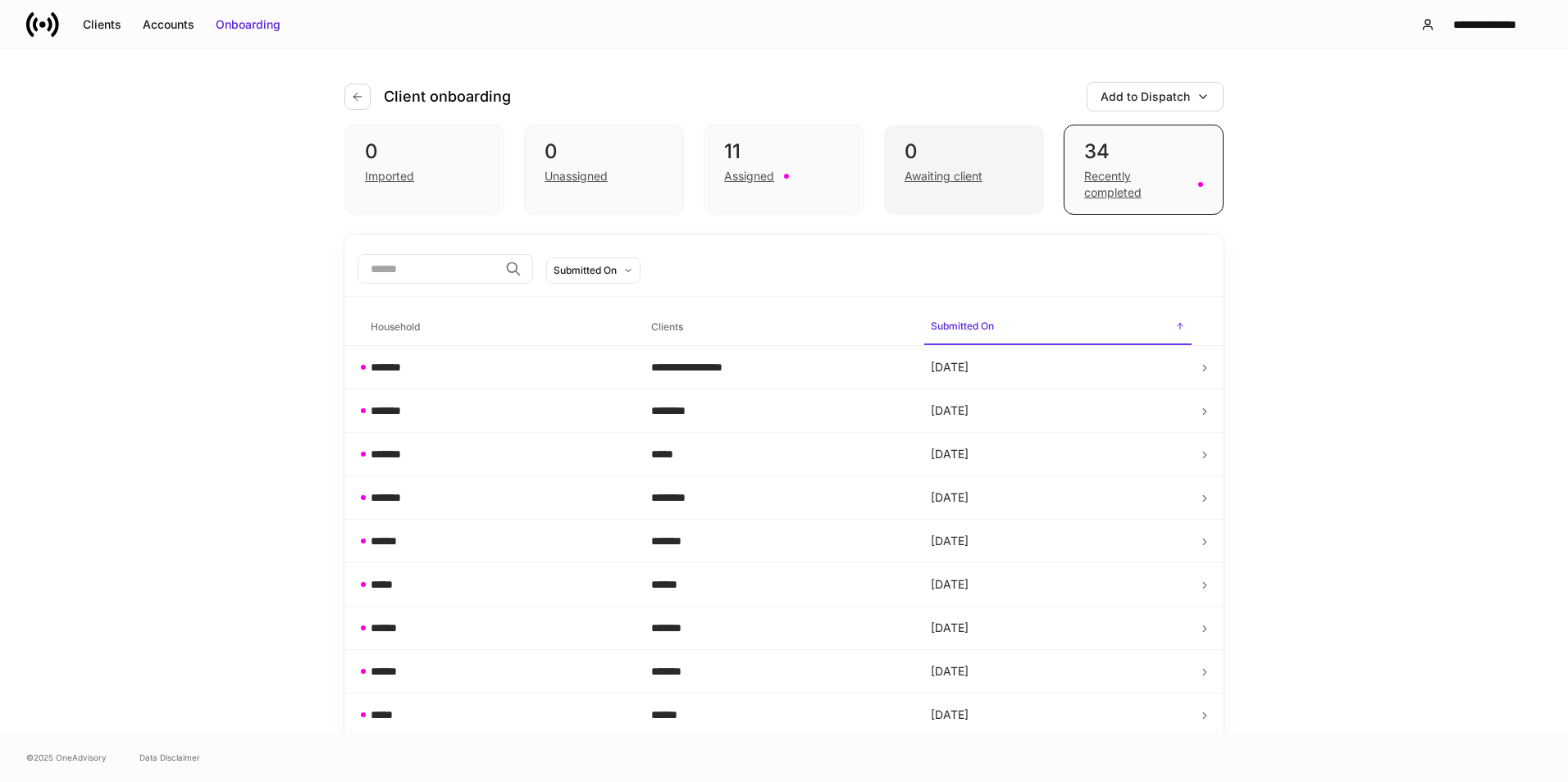
click at [917, 179] on div "Awaiting client" at bounding box center [943, 177] width 78 height 17
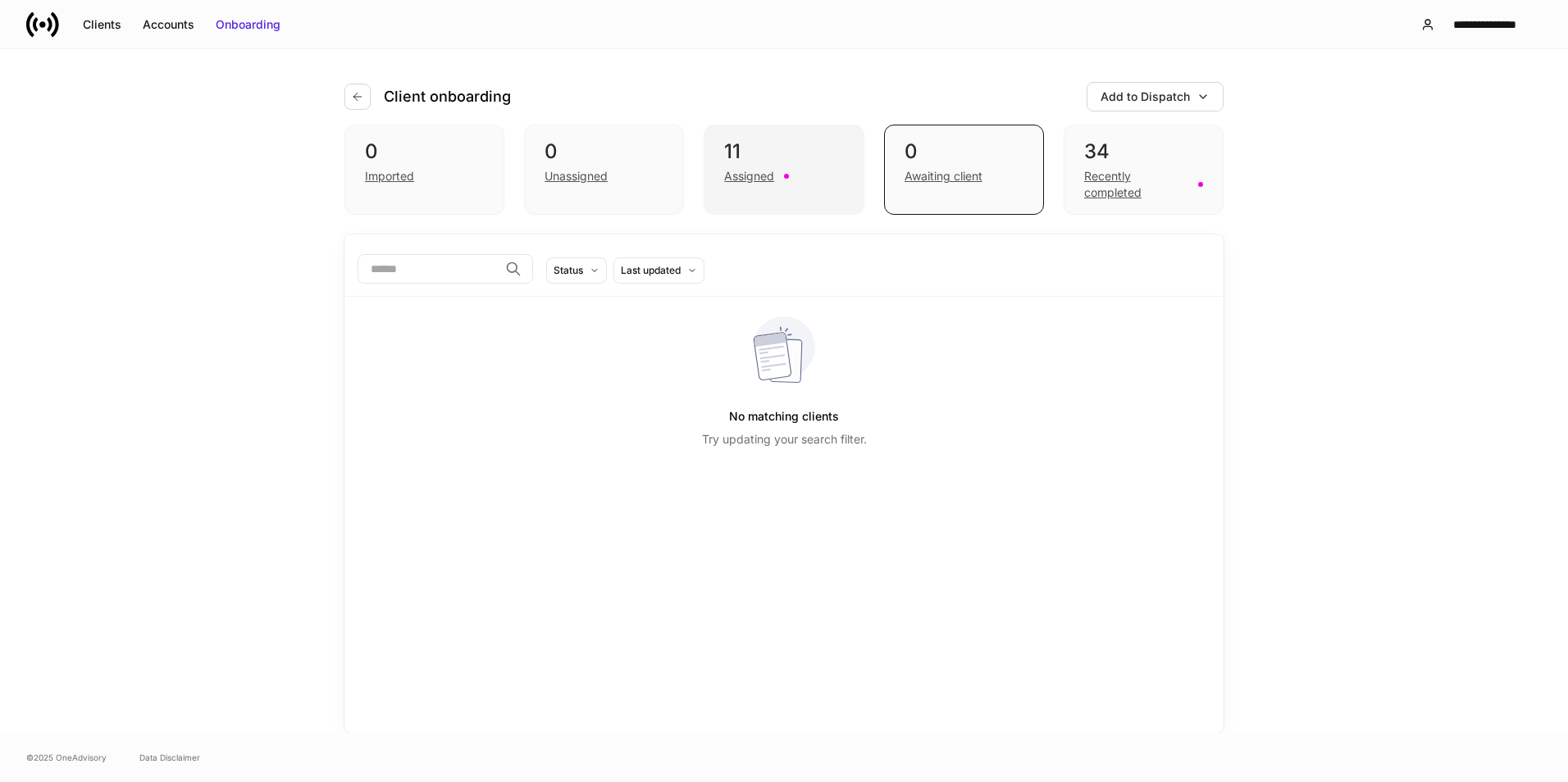
click at [764, 177] on div "Assigned" at bounding box center [748, 177] width 50 height 17
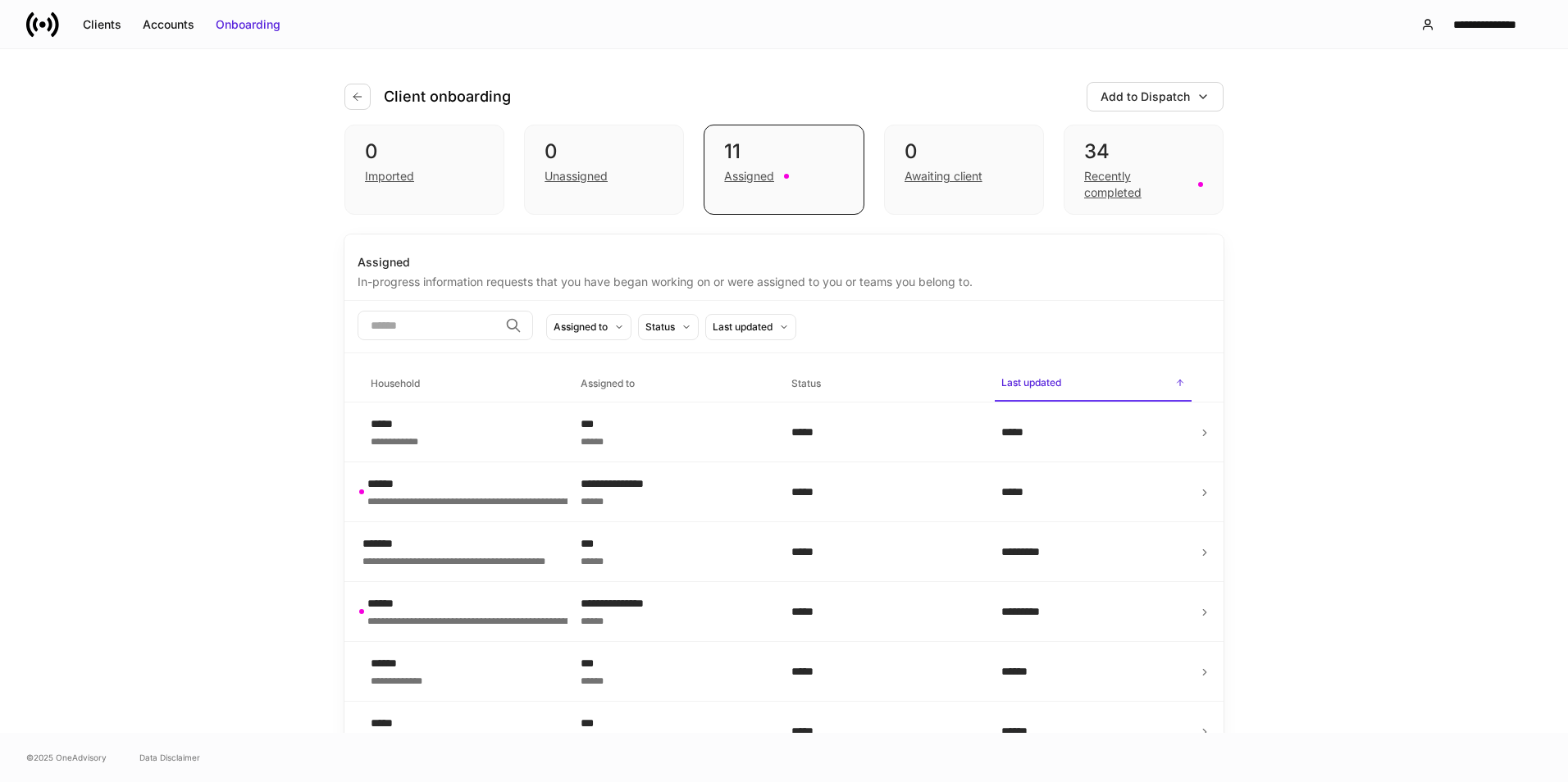
click at [156, 531] on div "**********" at bounding box center [784, 391] width 1568 height 684
drag, startPoint x: 121, startPoint y: 341, endPoint x: 111, endPoint y: 275, distance: 66.8
click at [121, 340] on div "**********" at bounding box center [784, 391] width 1568 height 684
click at [101, 28] on div "Clients" at bounding box center [103, 25] width 39 height 17
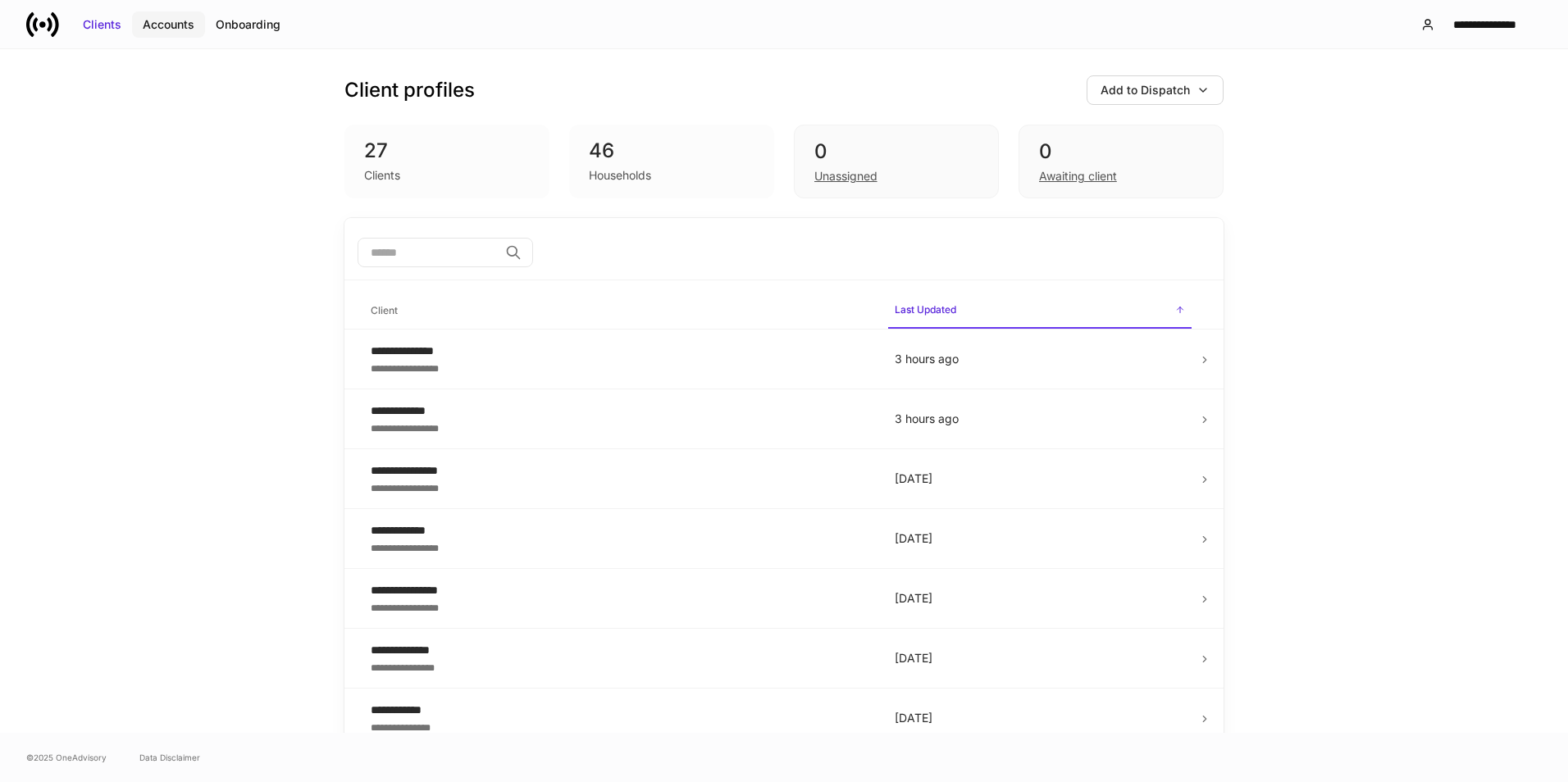
drag, startPoint x: 163, startPoint y: 16, endPoint x: 158, endPoint y: 24, distance: 9.4
click at [164, 18] on div "Accounts" at bounding box center [168, 25] width 52 height 17
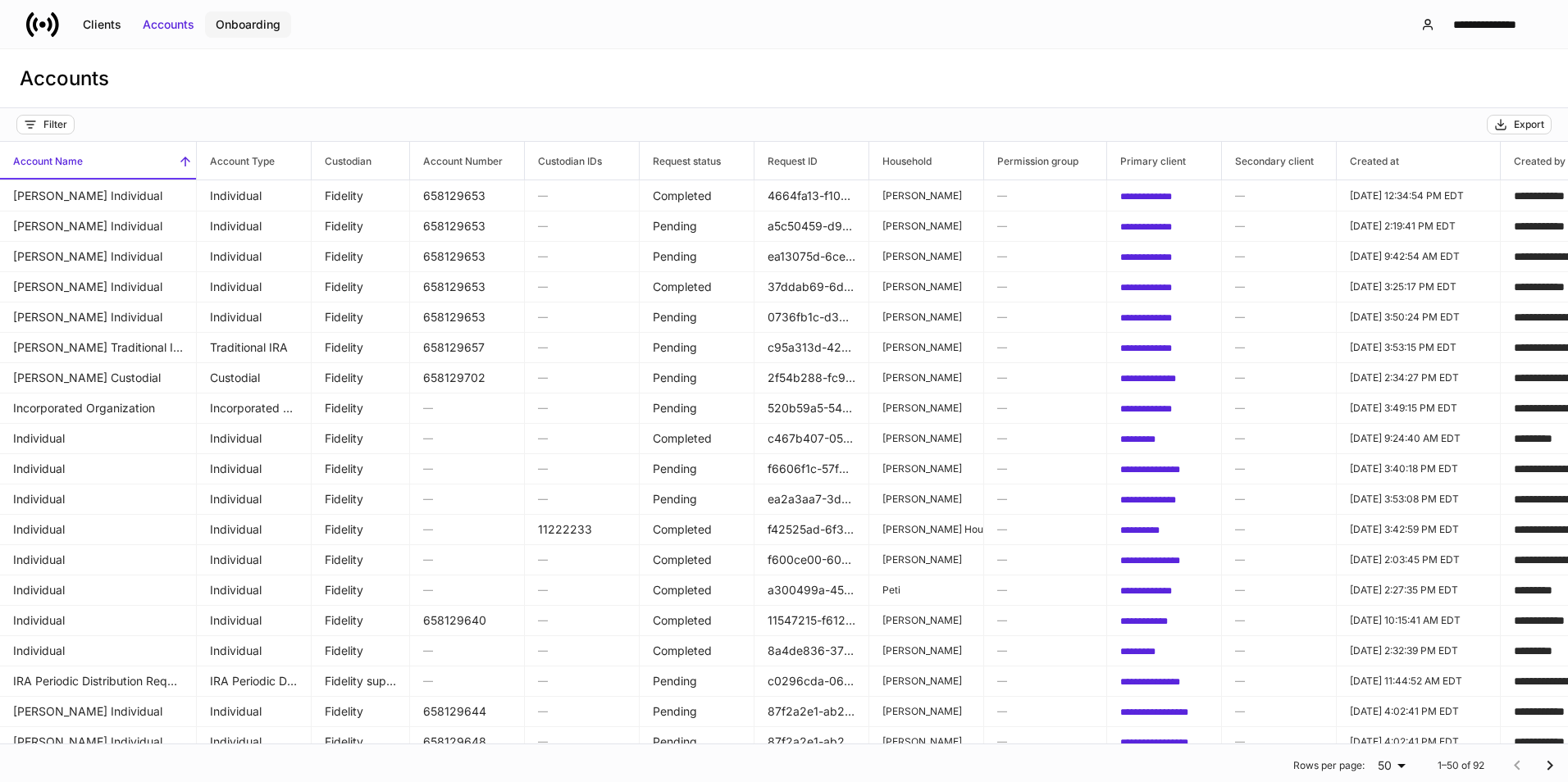
click at [264, 31] on div "Onboarding" at bounding box center [248, 25] width 65 height 17
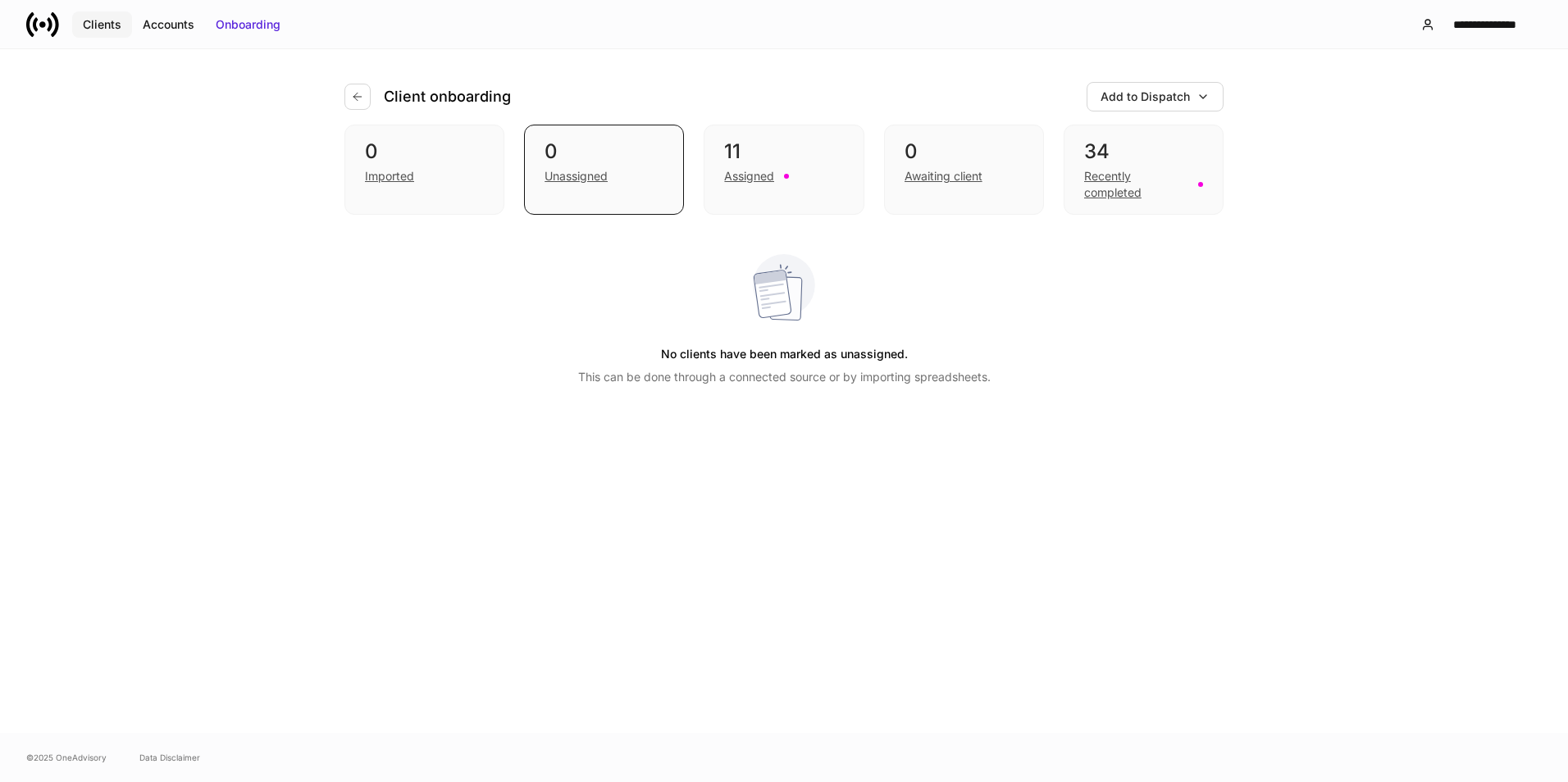
click at [91, 31] on div "Clients" at bounding box center [103, 25] width 39 height 17
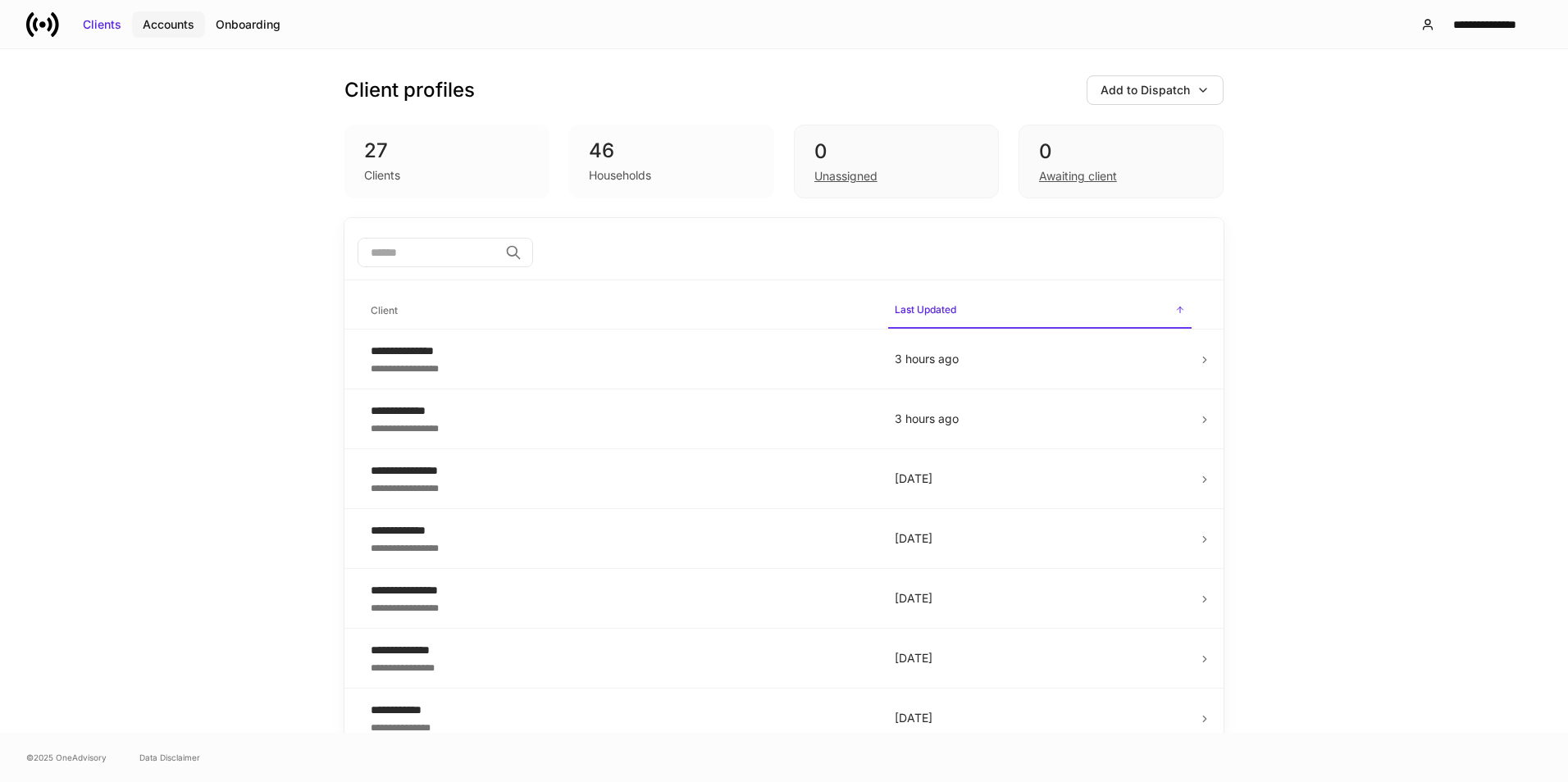
click at [171, 29] on div "Accounts" at bounding box center [168, 25] width 52 height 17
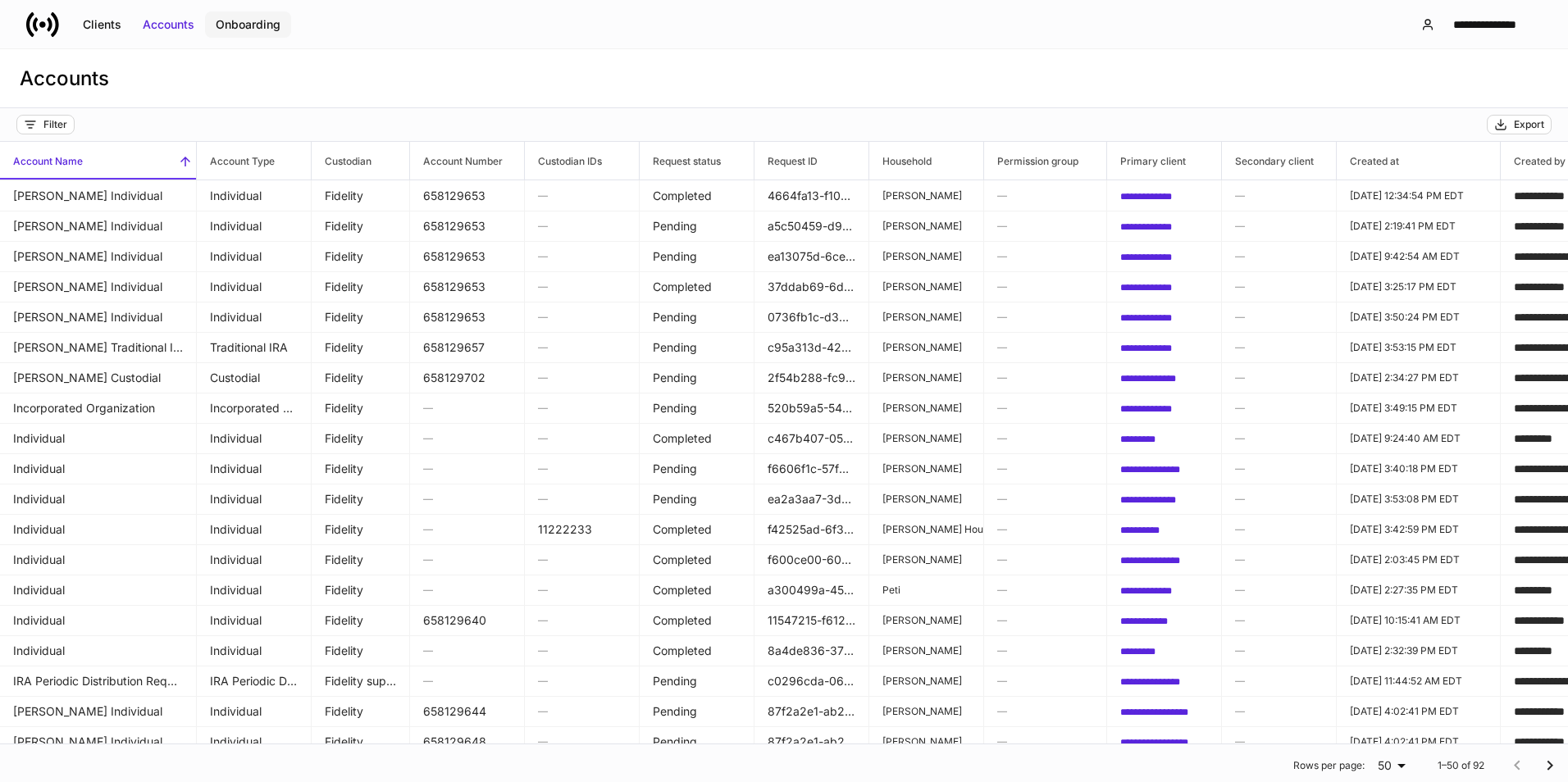
click at [237, 22] on div "Onboarding" at bounding box center [248, 25] width 65 height 17
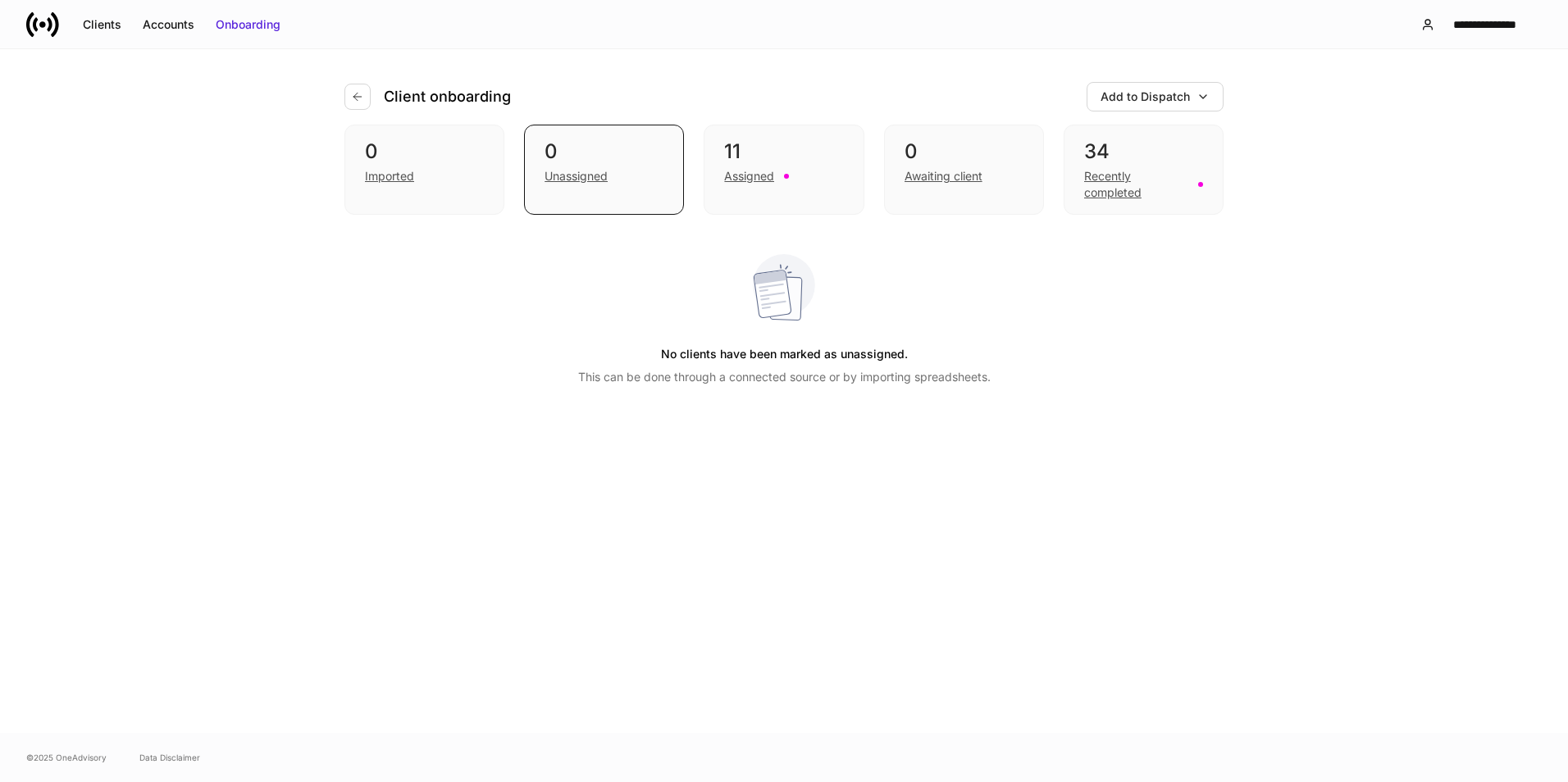
click at [45, 25] on icon at bounding box center [43, 24] width 6 height 6
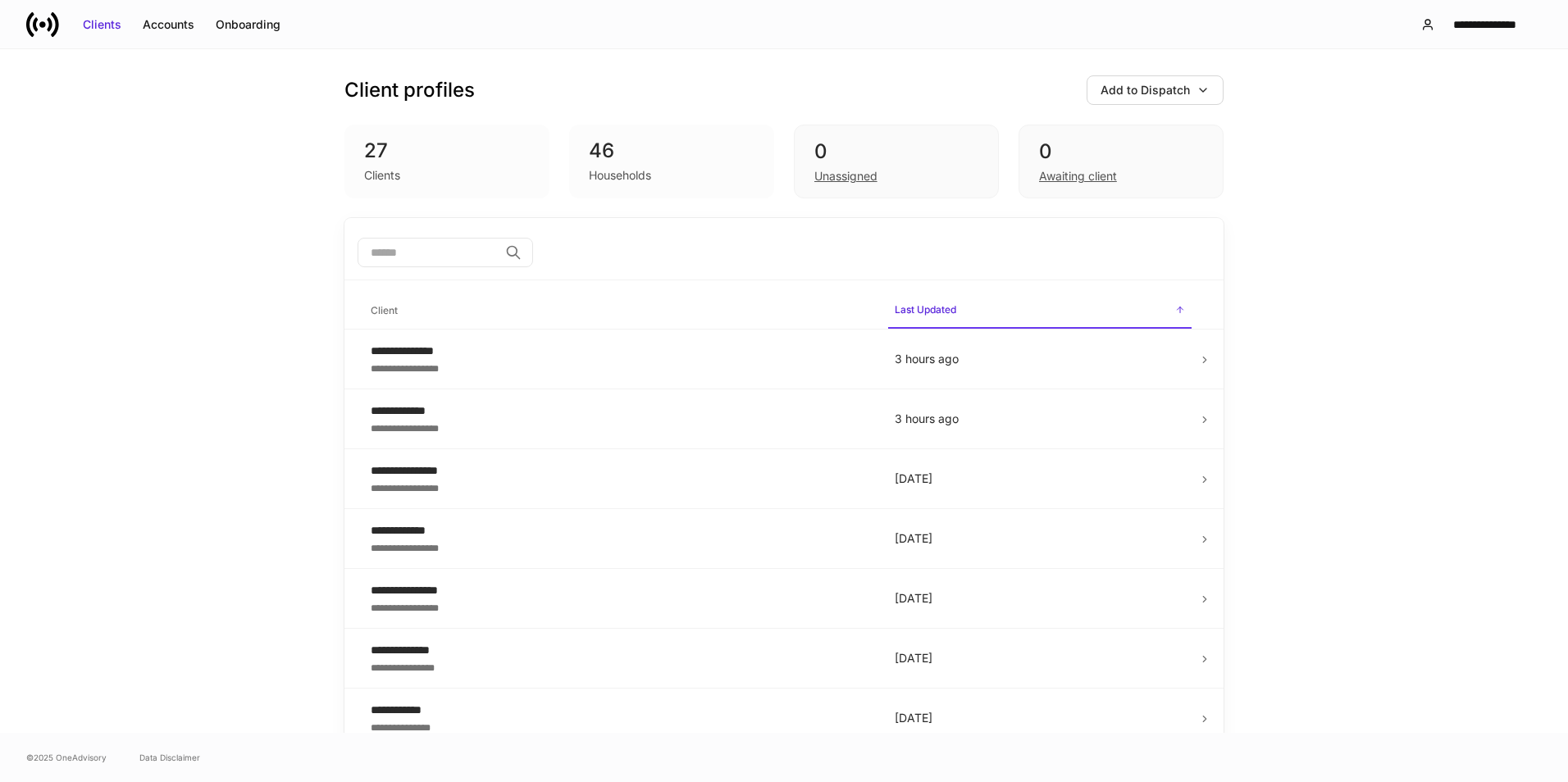
click at [216, 171] on div "**********" at bounding box center [784, 391] width 1568 height 684
click at [170, 18] on div "Accounts" at bounding box center [168, 25] width 52 height 17
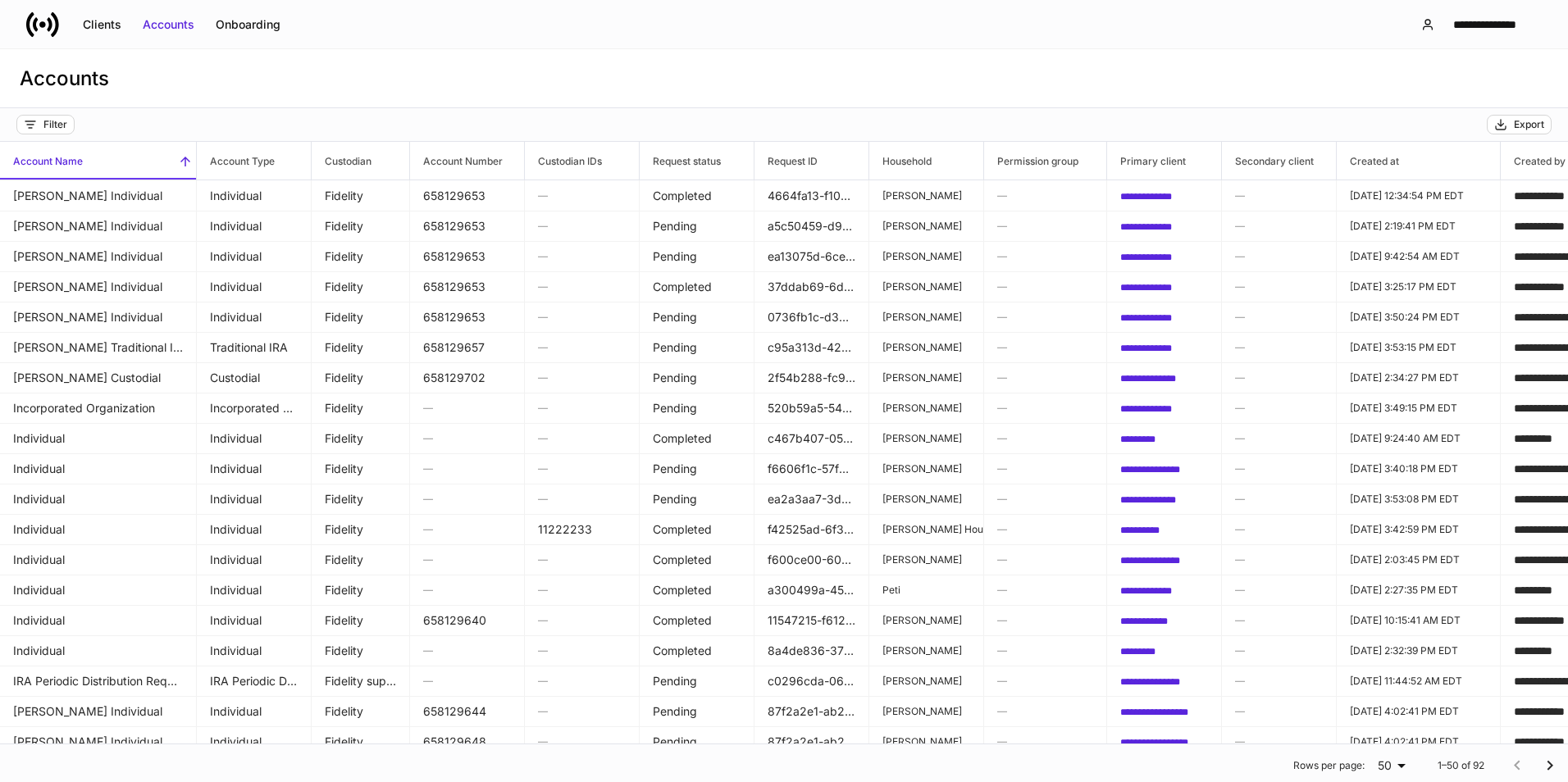
click at [532, 58] on div "Accounts" at bounding box center [784, 79] width 1568 height 59
